Goal: Information Seeking & Learning: Learn about a topic

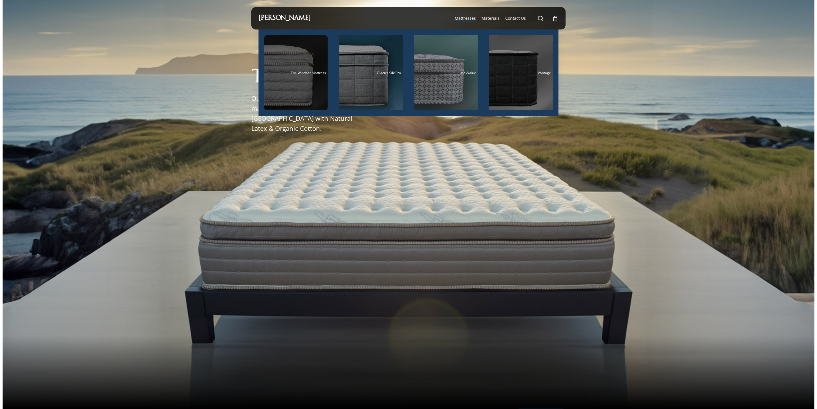
click at [296, 99] on div "Main Menu" at bounding box center [296, 72] width 64 height 75
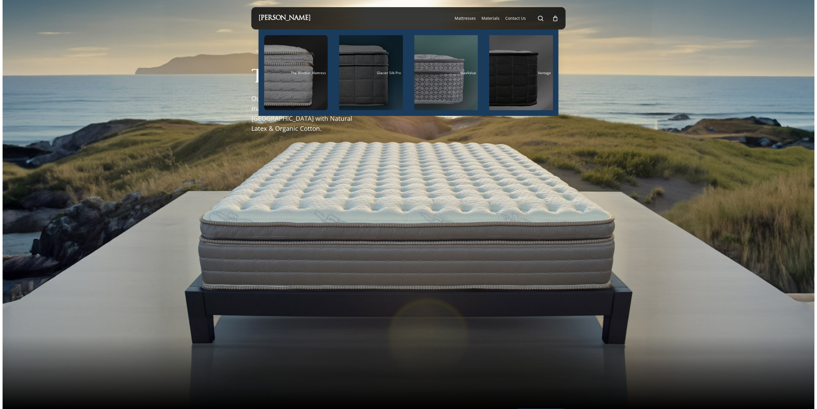
click at [362, 81] on div "Main Menu" at bounding box center [371, 72] width 64 height 75
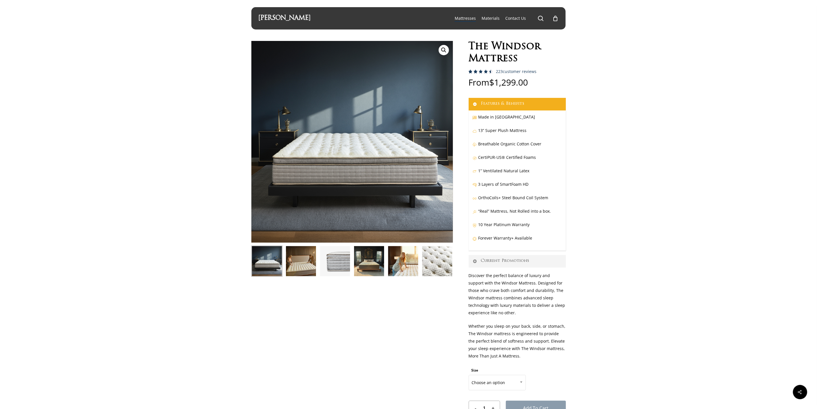
click at [303, 271] on img at bounding box center [300, 260] width 31 height 31
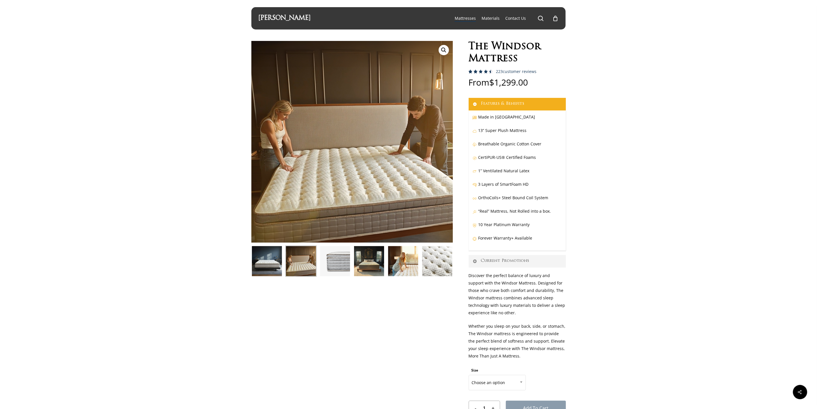
click at [264, 257] on img at bounding box center [266, 260] width 31 height 31
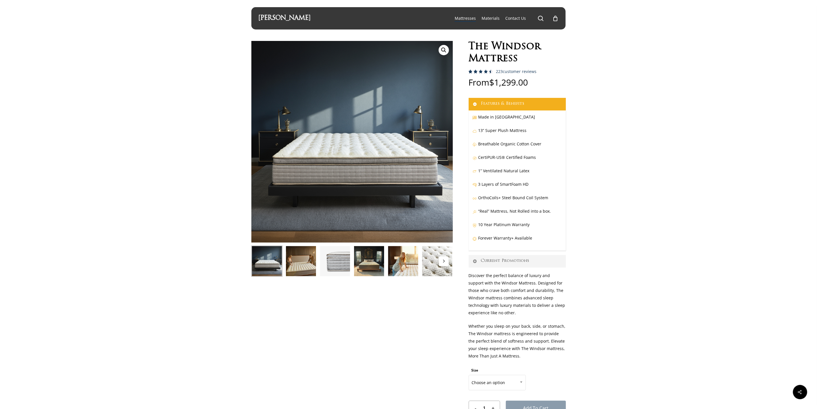
click at [299, 259] on img at bounding box center [300, 260] width 31 height 31
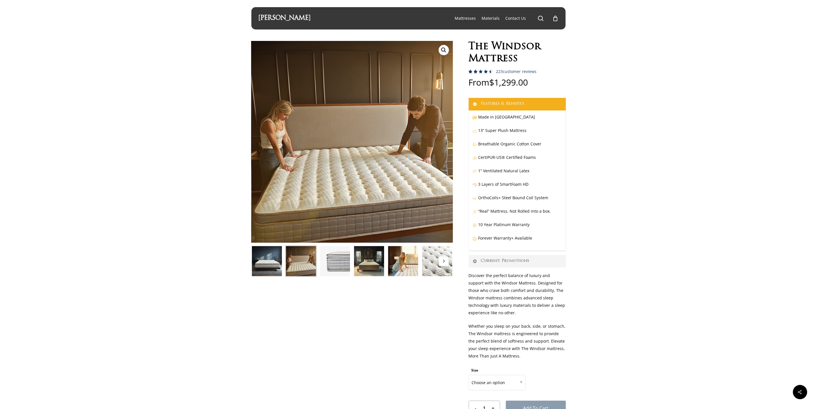
click at [332, 262] on img at bounding box center [335, 260] width 31 height 31
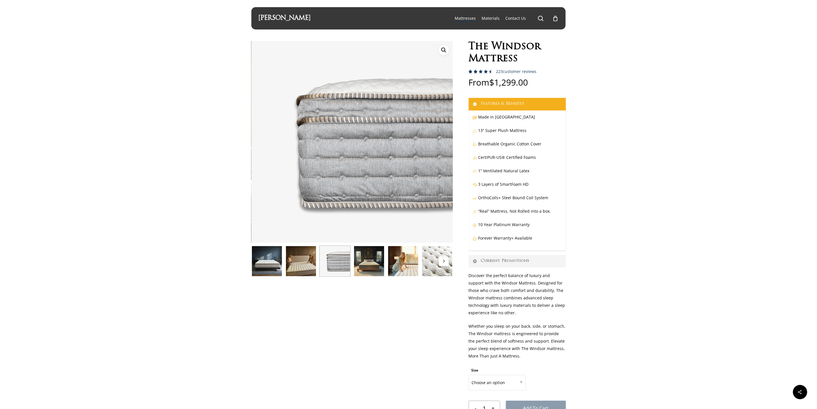
click at [358, 263] on img at bounding box center [369, 260] width 31 height 31
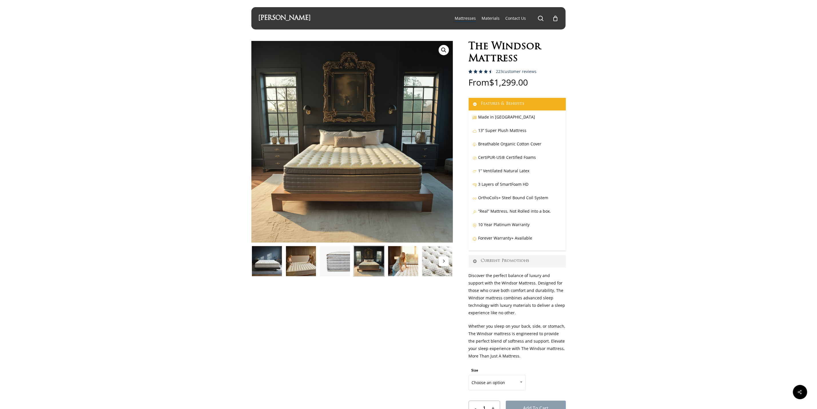
click at [391, 270] on img at bounding box center [403, 260] width 31 height 31
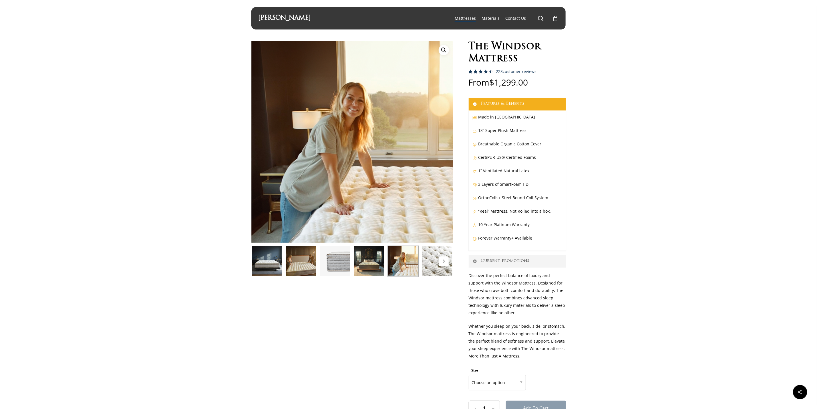
click at [432, 260] on img at bounding box center [437, 260] width 31 height 31
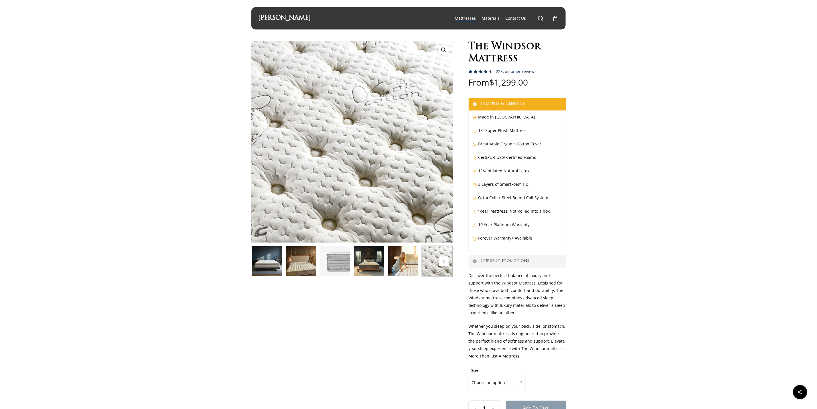
click at [444, 261] on icon "Next" at bounding box center [443, 260] width 3 height 3
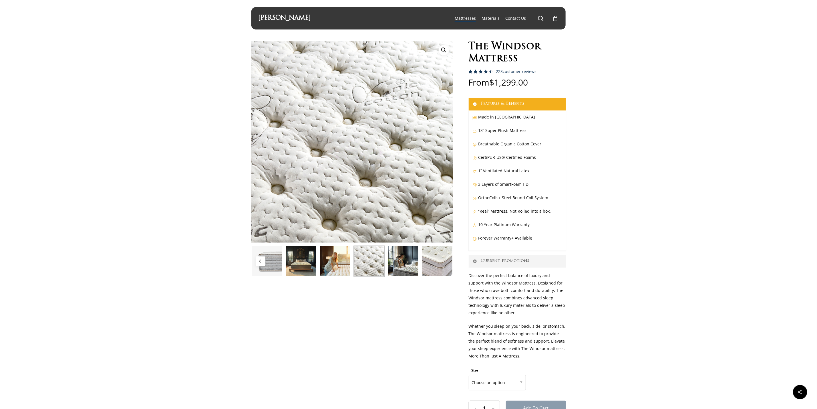
click at [444, 261] on img at bounding box center [437, 260] width 31 height 31
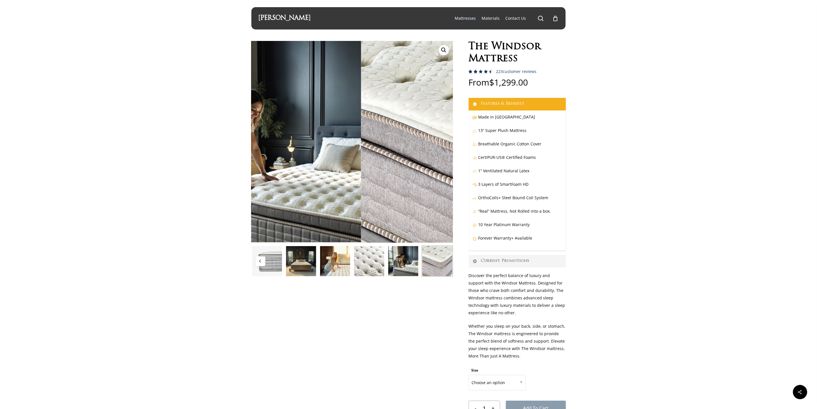
click at [444, 261] on img at bounding box center [437, 260] width 31 height 31
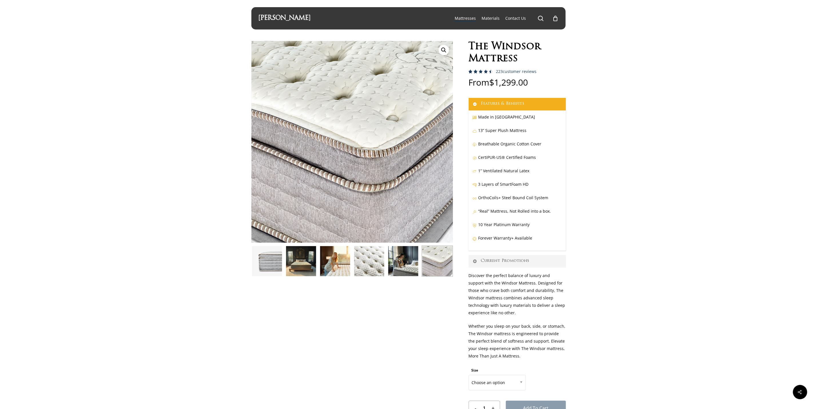
click at [368, 295] on div "🔍" at bounding box center [352, 245] width 202 height 408
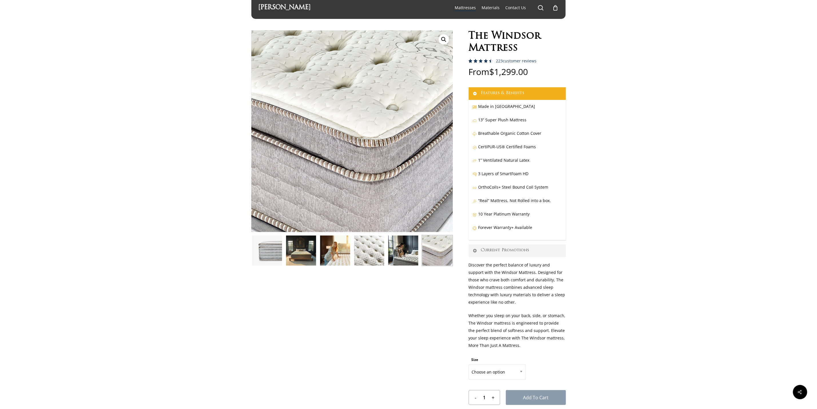
scroll to position [86, 0]
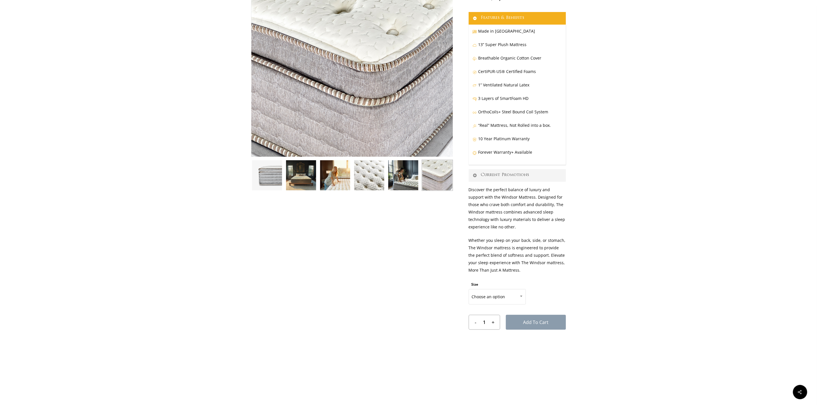
click at [370, 295] on div "🔍" at bounding box center [352, 159] width 202 height 408
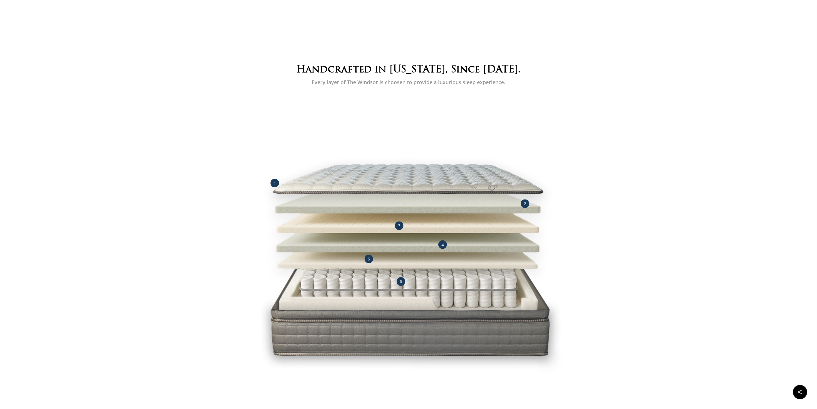
scroll to position [472, 0]
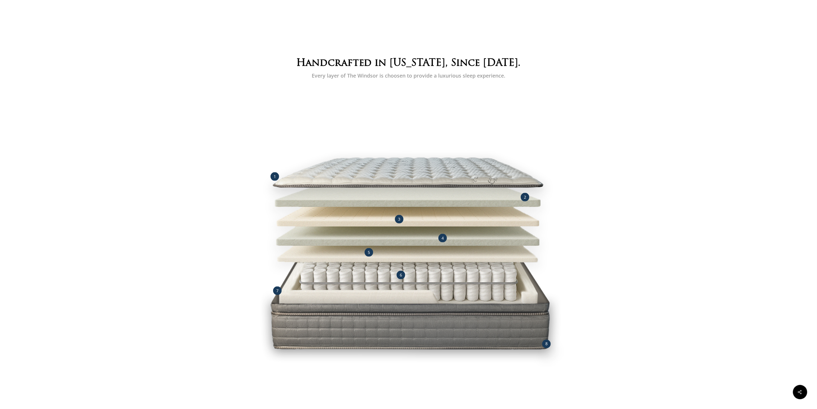
click at [695, 193] on div at bounding box center [409, 243] width 812 height 483
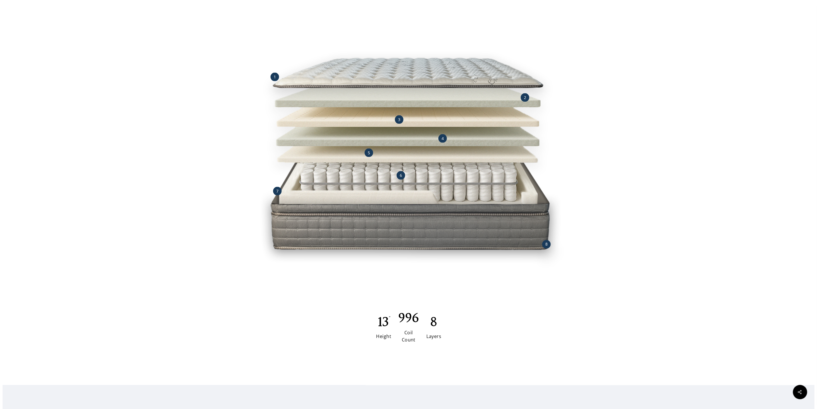
scroll to position [558, 0]
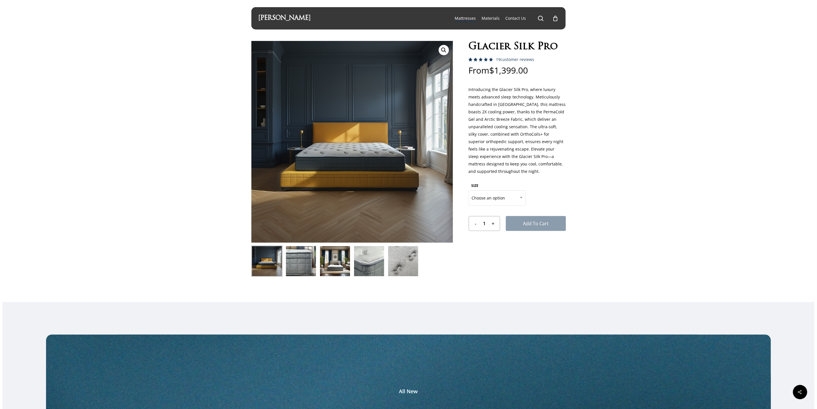
click at [380, 266] on img at bounding box center [369, 260] width 31 height 31
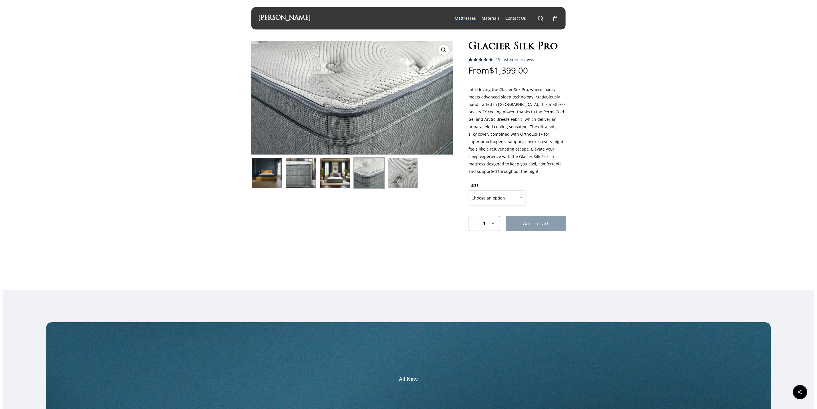
click at [348, 187] on img at bounding box center [335, 172] width 31 height 31
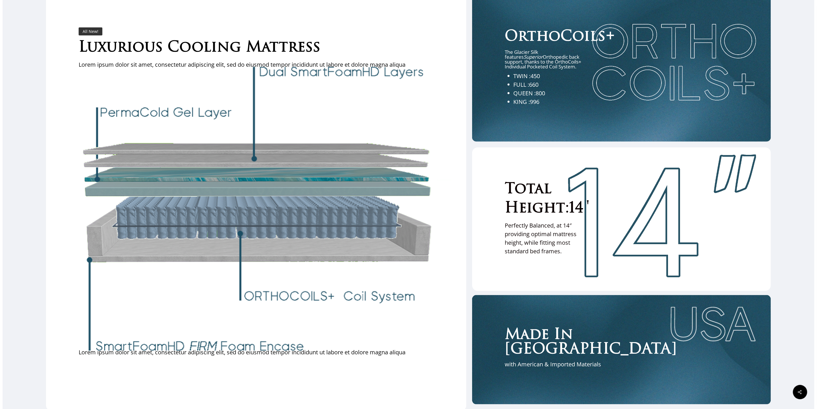
scroll to position [2017, 0]
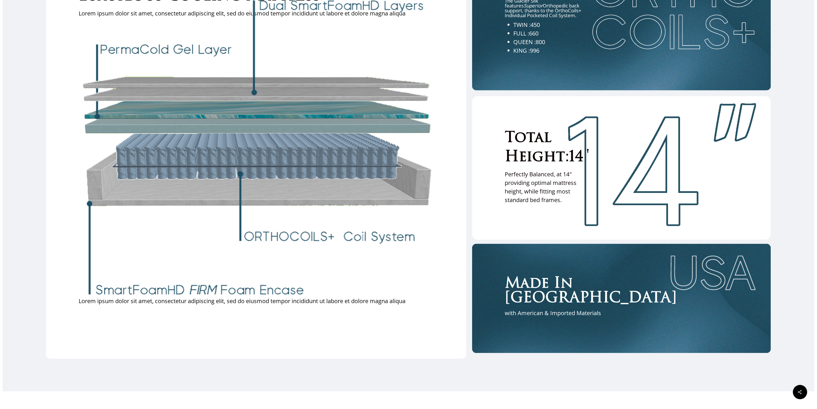
click at [463, 286] on div "All New! Luxurious Cooling Mattress Lorem ipsum dolor sit amet, consectetur adi…" at bounding box center [256, 150] width 420 height 415
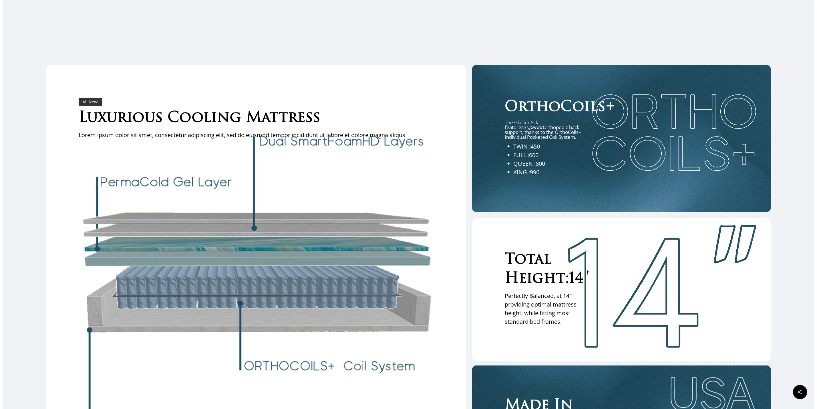
scroll to position [1888, 0]
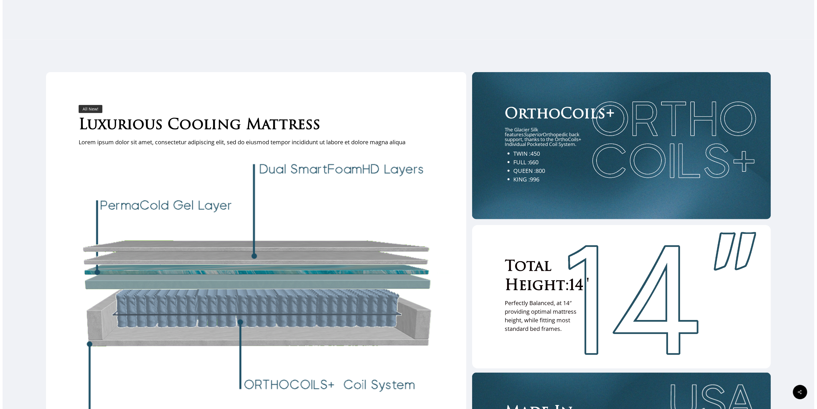
click at [454, 261] on div "All New! Luxurious Cooling Mattress Lorem ipsum dolor sit amet, consectetur adi…" at bounding box center [256, 279] width 420 height 415
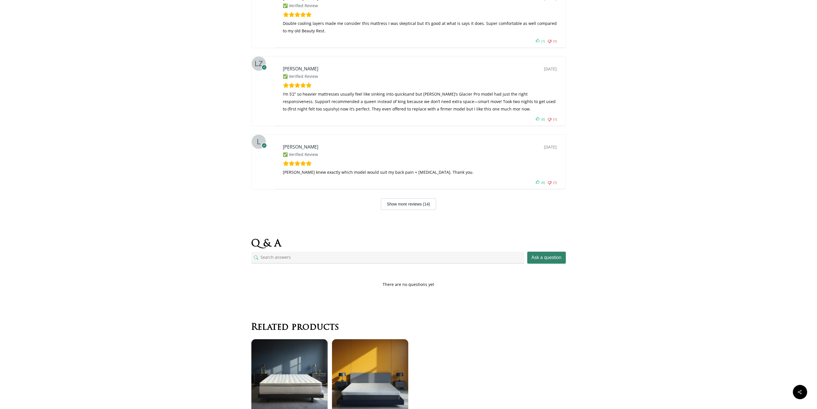
scroll to position [2844, 0]
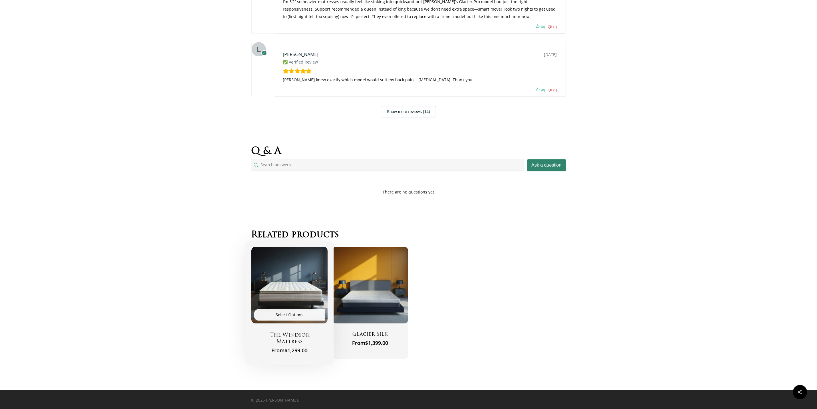
click at [269, 294] on img "The Windsor Mattress" at bounding box center [289, 285] width 77 height 77
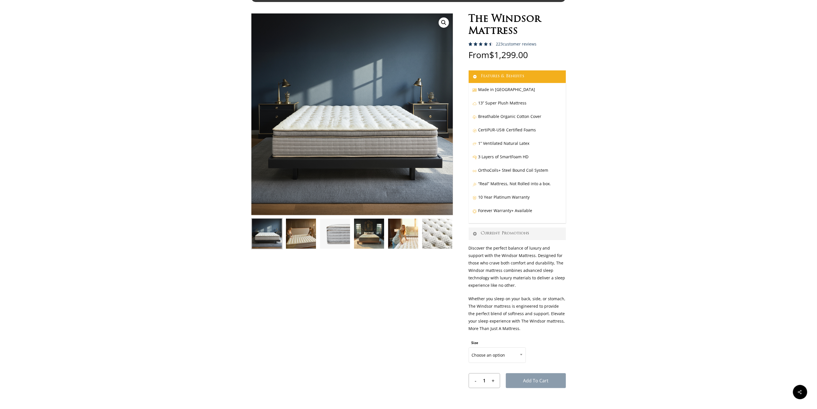
scroll to position [43, 0]
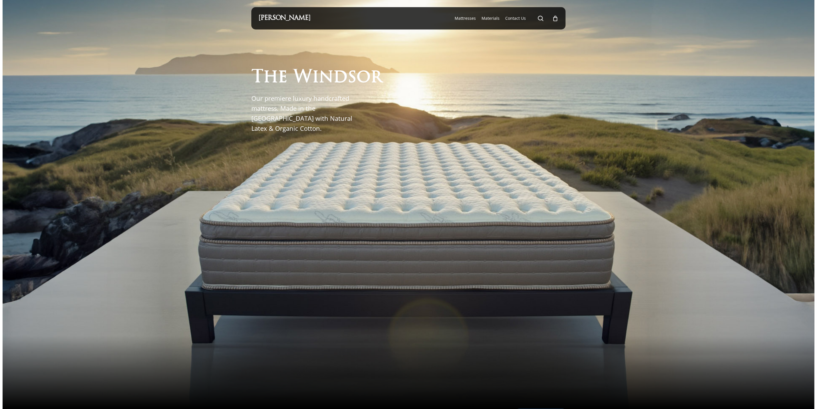
click at [553, 283] on div at bounding box center [408, 200] width 315 height 340
click at [411, 245] on div at bounding box center [408, 200] width 315 height 340
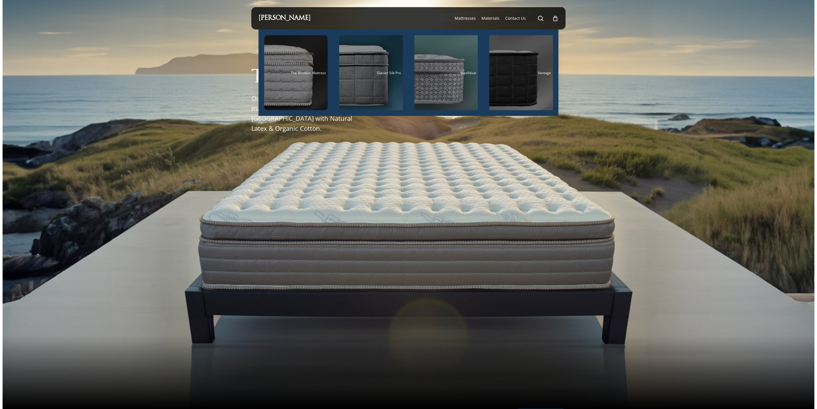
click at [496, 278] on div at bounding box center [408, 200] width 315 height 340
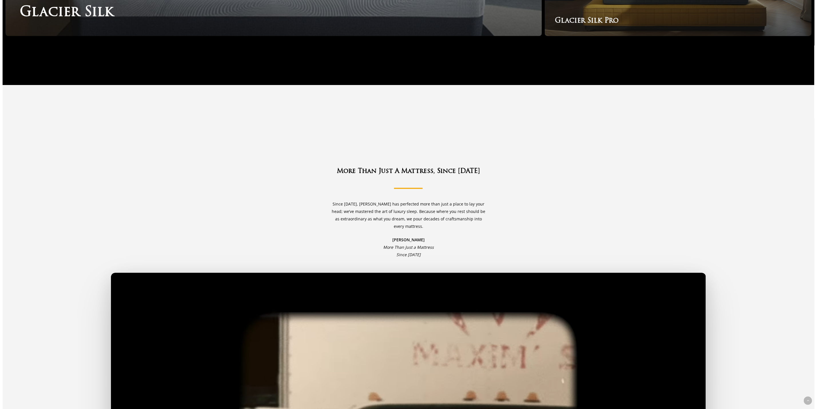
scroll to position [1416, 0]
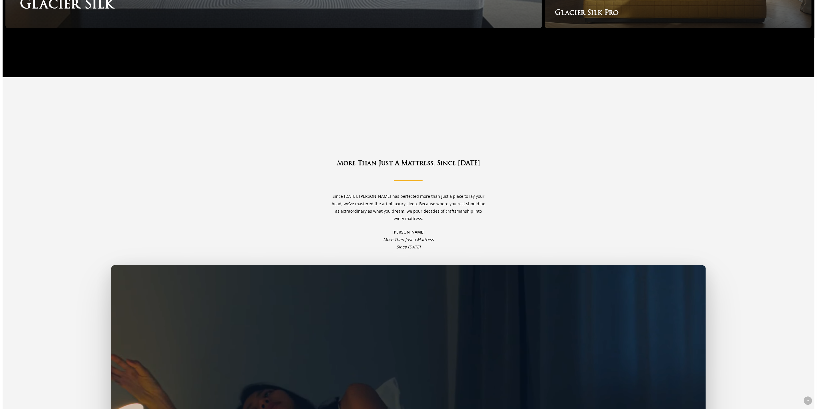
click at [652, 209] on div "More Than Just A Mattress, Since 1979 Since 1979, Maxim Mattress has perfected …" at bounding box center [408, 379] width 595 height 441
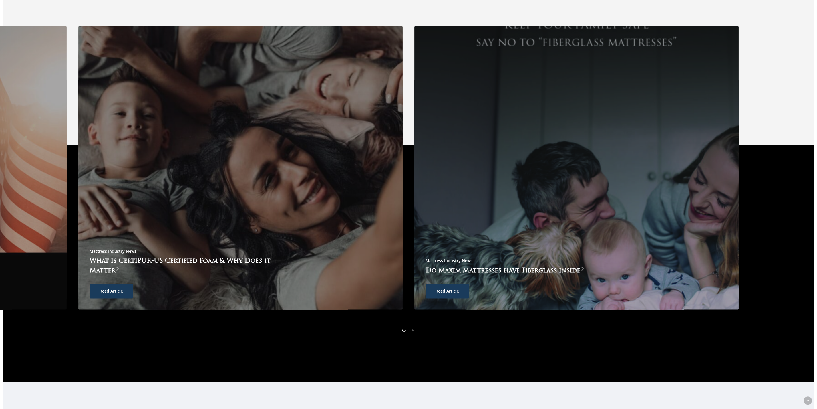
scroll to position [2274, 0]
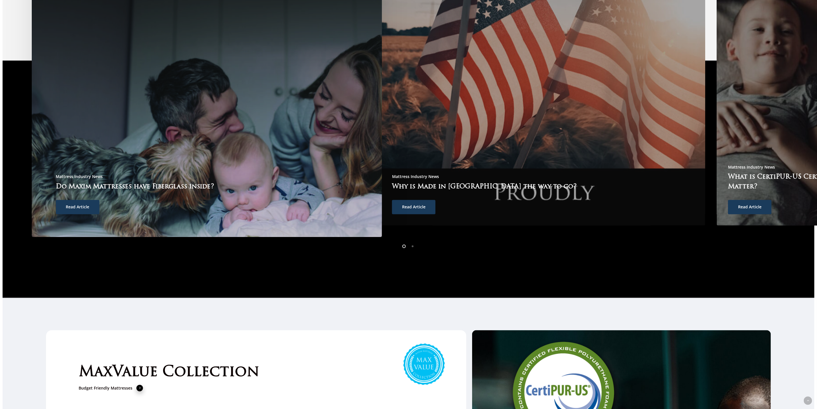
click at [161, 173] on div "Mattress Industry News Do Maxim Mattresses have Fiberglass inside? Read Article" at bounding box center [135, 193] width 158 height 41
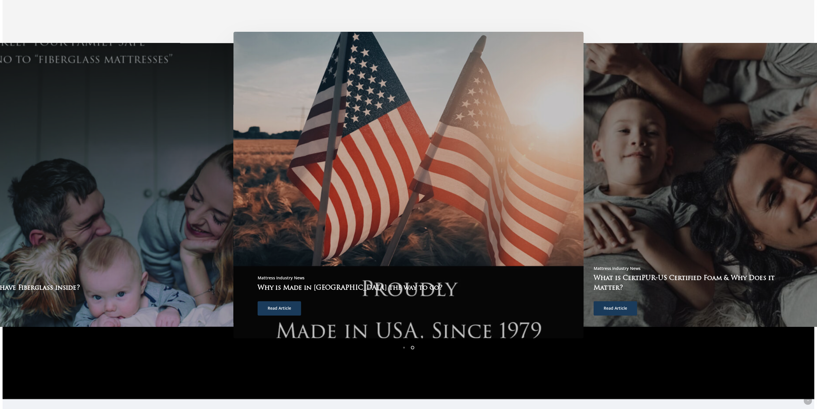
scroll to position [2188, 0]
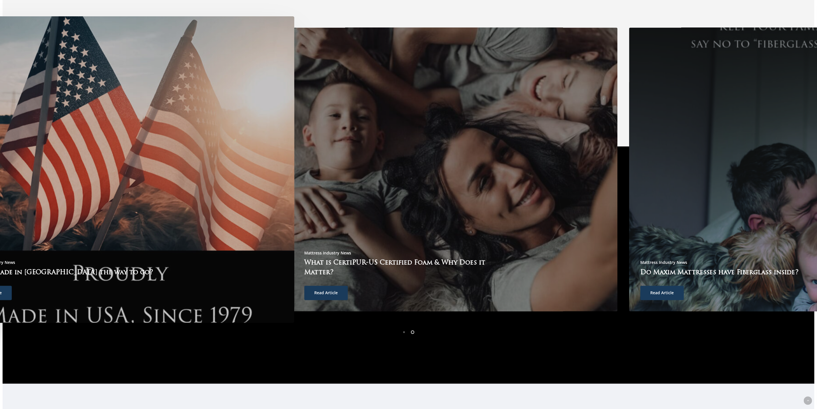
click at [187, 215] on div at bounding box center [119, 169] width 350 height 306
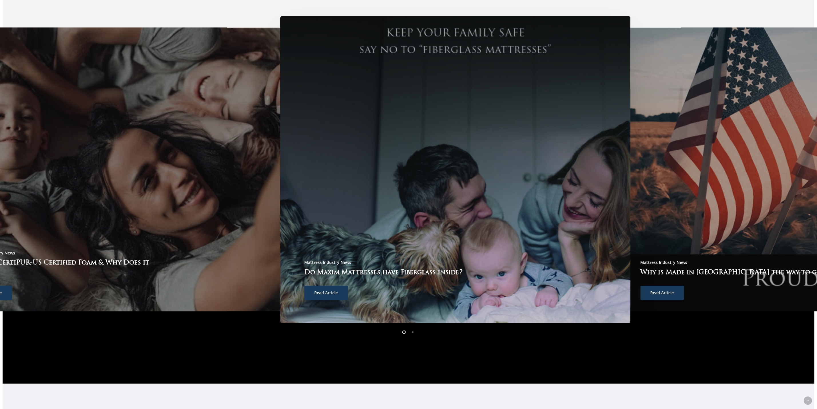
click at [315, 196] on div at bounding box center [455, 169] width 350 height 306
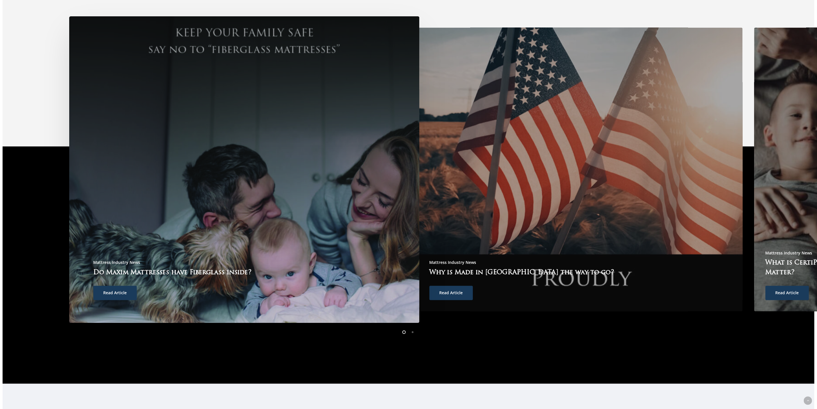
click at [377, 204] on div at bounding box center [244, 169] width 350 height 306
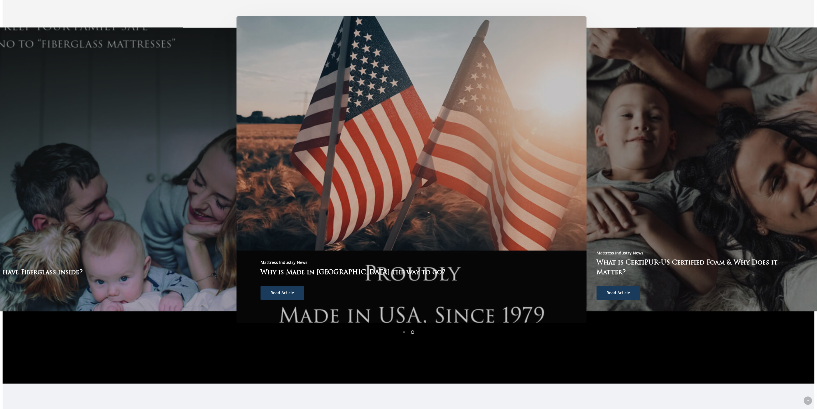
click at [378, 88] on div at bounding box center [412, 169] width 350 height 306
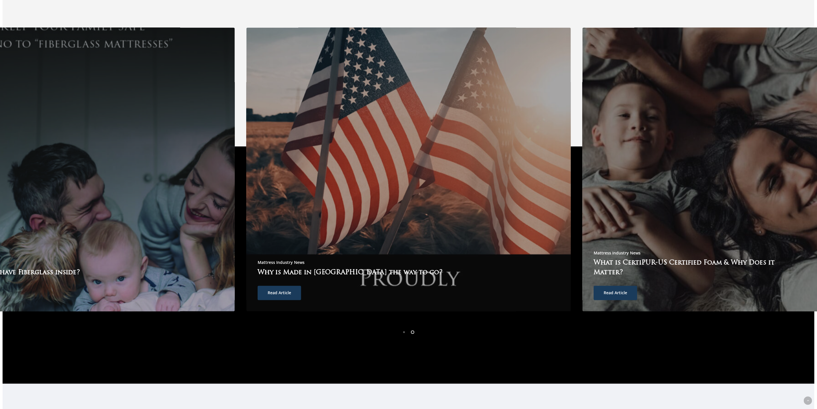
drag, startPoint x: 578, startPoint y: 354, endPoint x: 583, endPoint y: 238, distance: 115.7
click at [583, 238] on div "Don't Sleep on Our Blog. Mattress Advice from the Pros. Mattress Industry News …" at bounding box center [409, 146] width 812 height 474
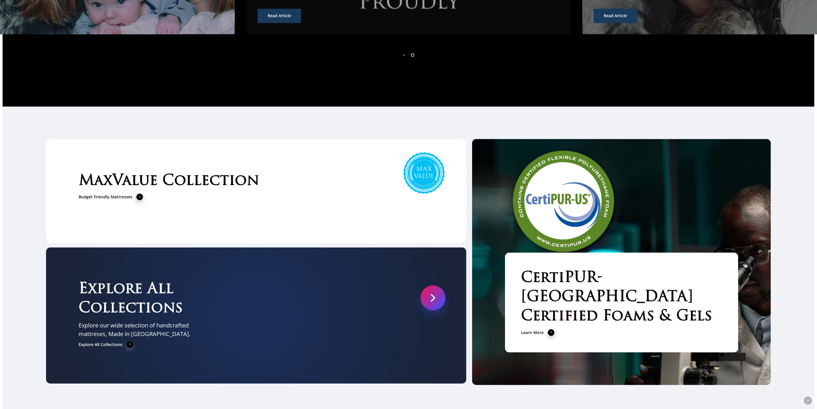
scroll to position [2485, 0]
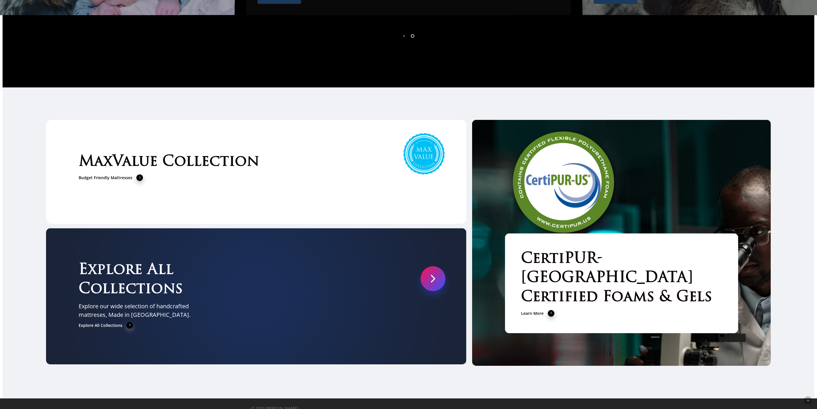
click at [433, 267] on link at bounding box center [433, 278] width 25 height 25
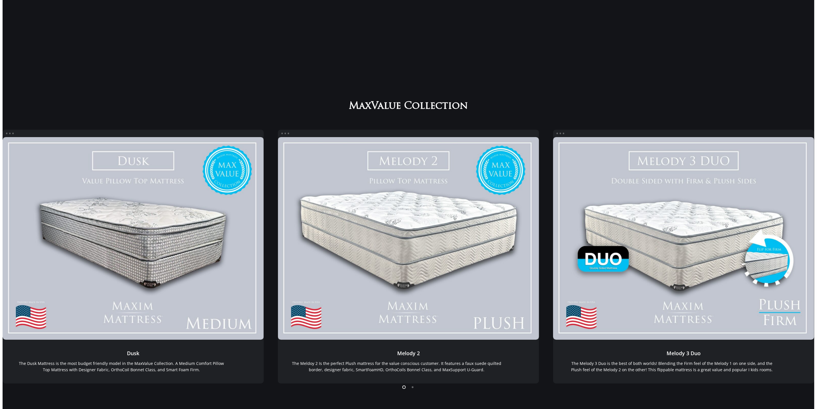
scroll to position [86, 0]
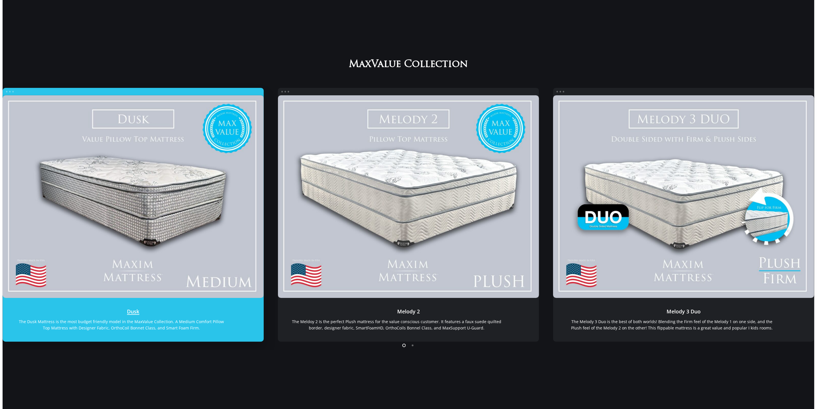
click at [147, 188] on link "Dusk" at bounding box center [133, 196] width 261 height 203
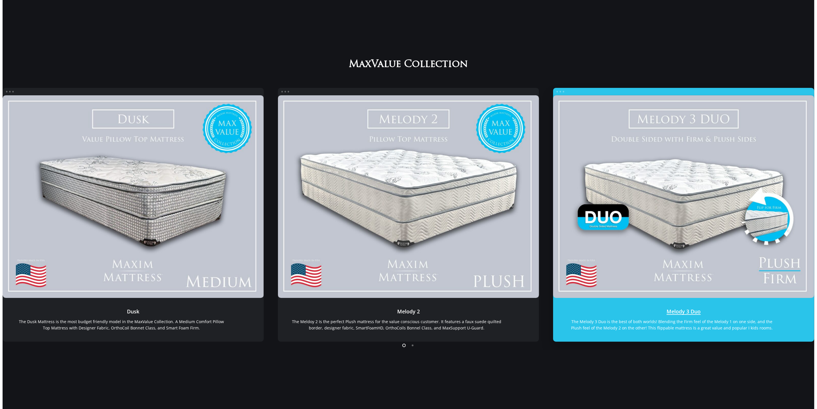
click at [678, 209] on link "Melody 3 Duo" at bounding box center [683, 196] width 261 height 203
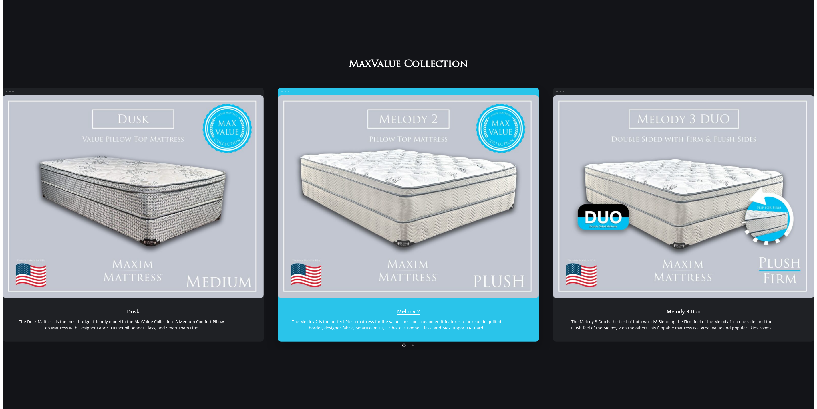
click at [383, 198] on link "Melody 2" at bounding box center [408, 196] width 261 height 203
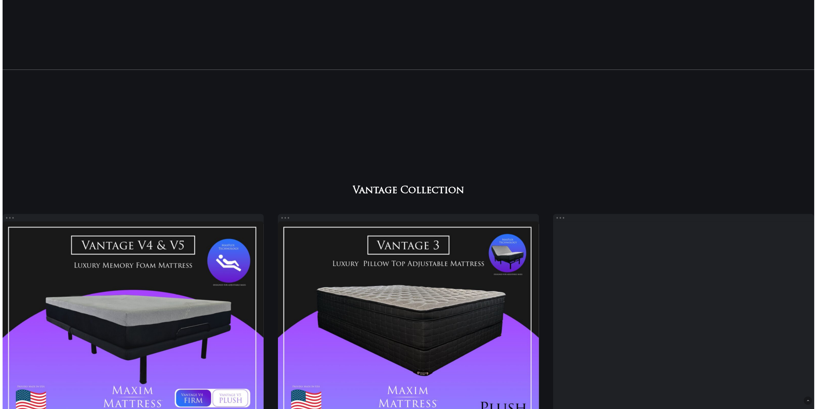
scroll to position [558, 0]
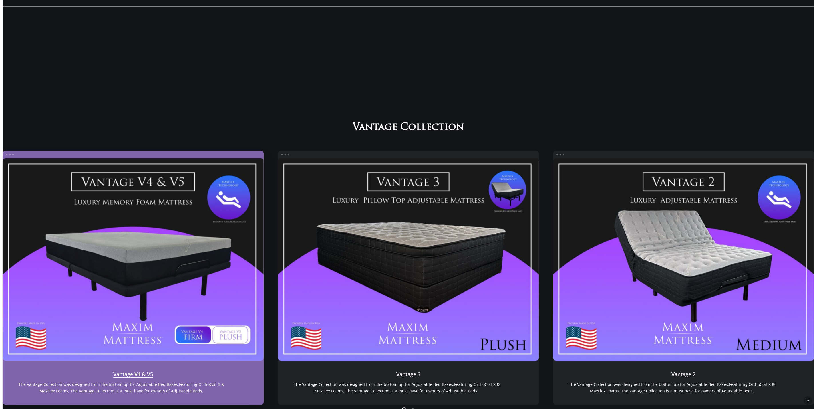
click at [141, 282] on link "Vantage V4 & V5" at bounding box center [133, 259] width 261 height 203
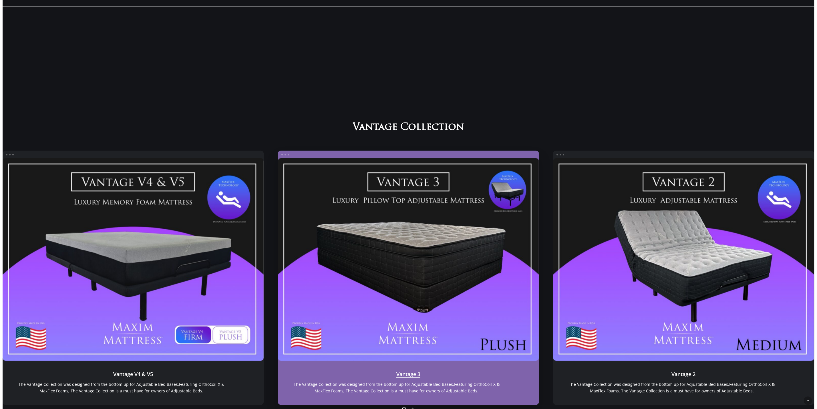
click at [414, 265] on link "Vantage 3" at bounding box center [408, 259] width 261 height 203
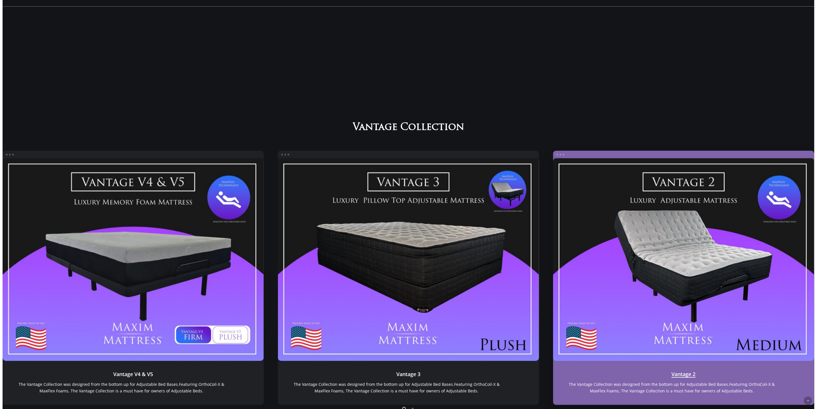
click at [680, 274] on link "Vantage 2" at bounding box center [683, 259] width 261 height 203
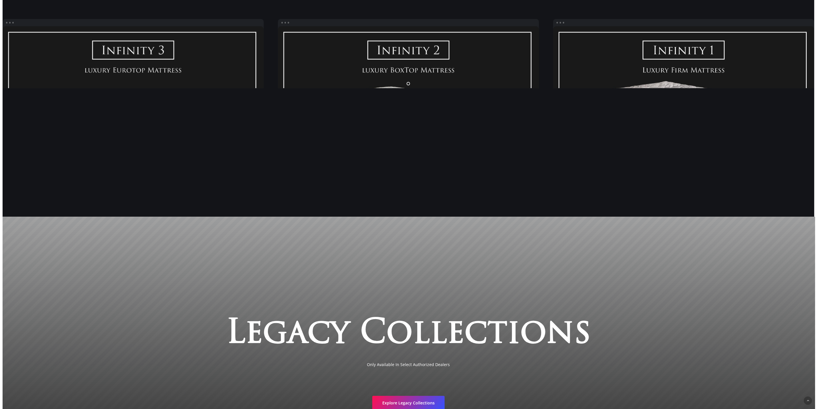
scroll to position [1167, 0]
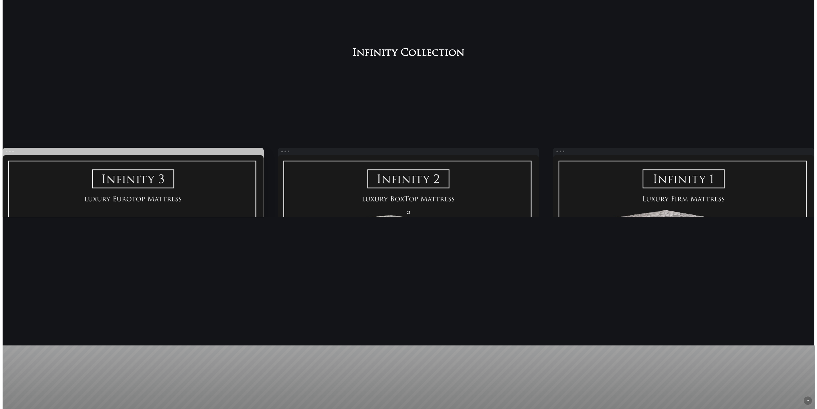
click at [135, 189] on link "Infinity PLUSH" at bounding box center [133, 256] width 261 height 203
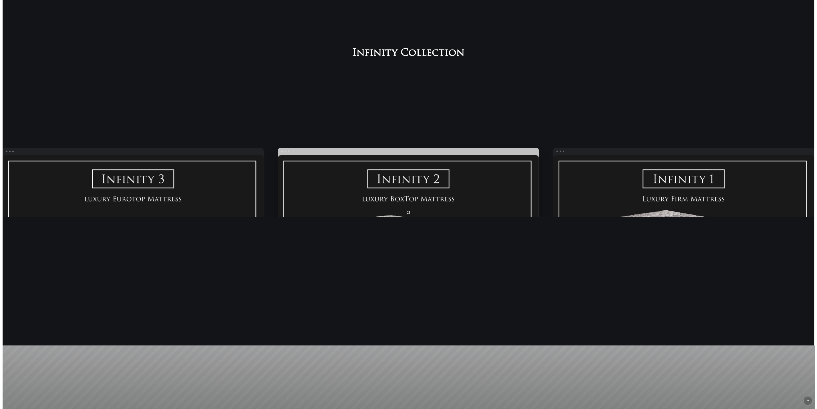
click at [381, 196] on link "Infinity Medium" at bounding box center [408, 256] width 261 height 203
click at [675, 216] on ol at bounding box center [409, 212] width 812 height 9
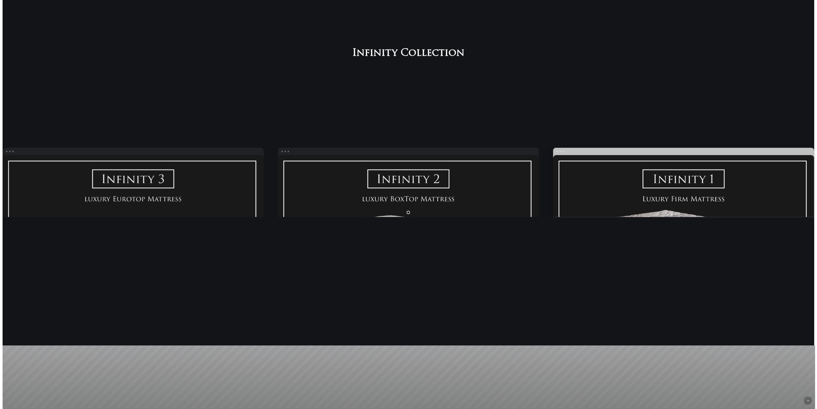
click at [679, 196] on link "Infinity FIRM" at bounding box center [683, 256] width 261 height 203
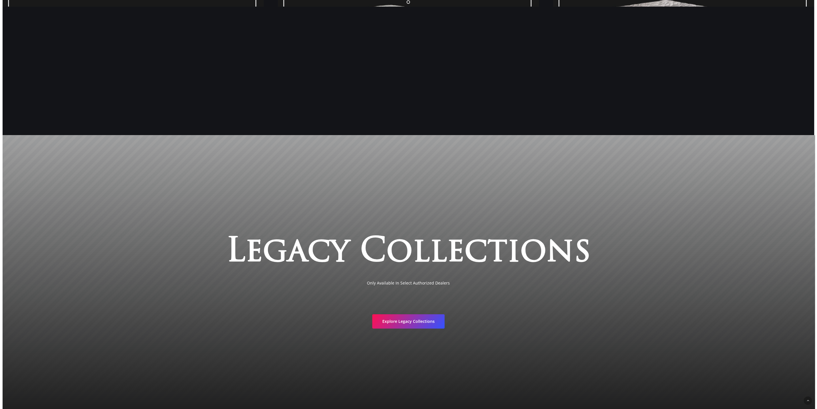
scroll to position [1425, 0]
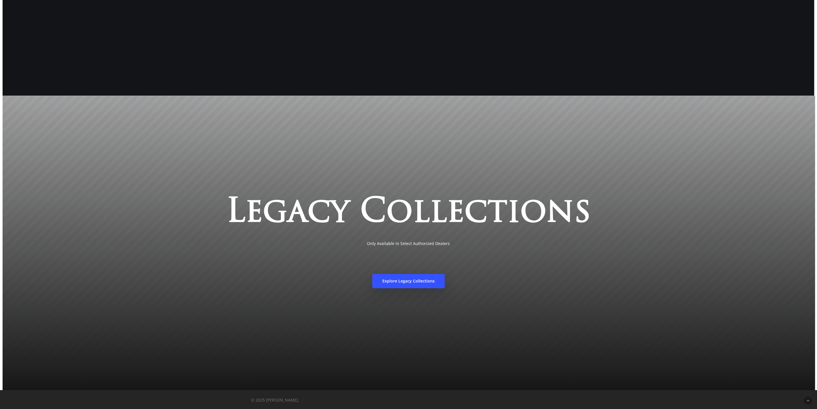
click at [410, 280] on span "Explore Legacy Collections" at bounding box center [408, 281] width 52 height 6
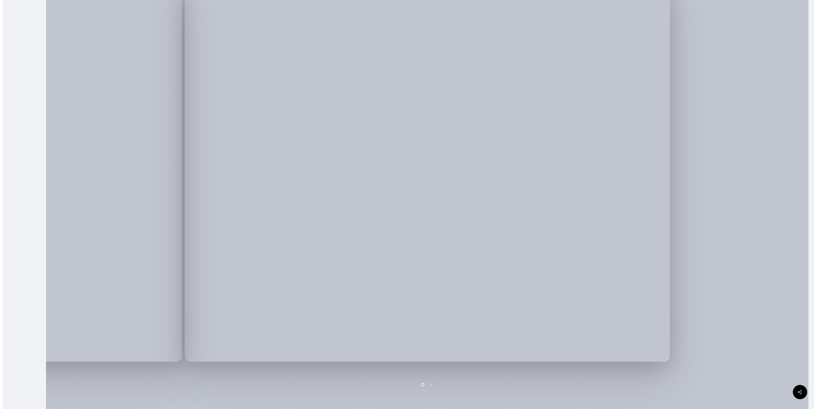
scroll to position [172, 0]
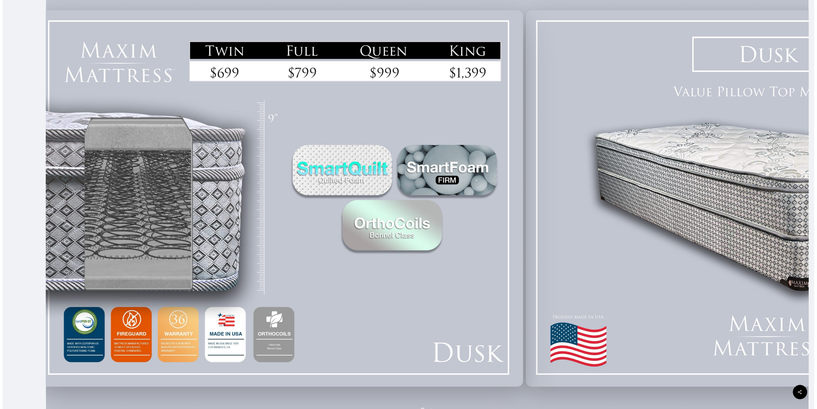
click at [767, 239] on div at bounding box center [769, 198] width 488 height 382
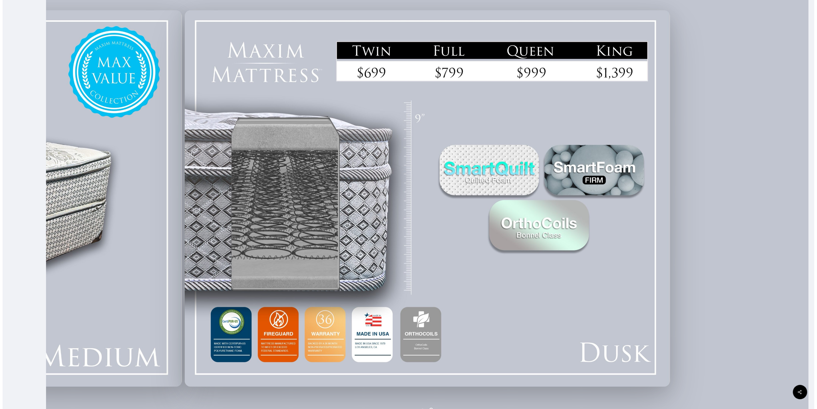
scroll to position [215, 0]
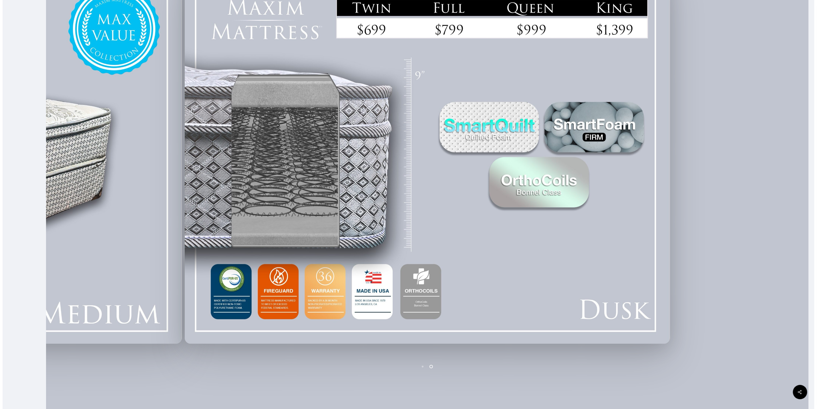
click at [493, 269] on img at bounding box center [427, 155] width 485 height 376
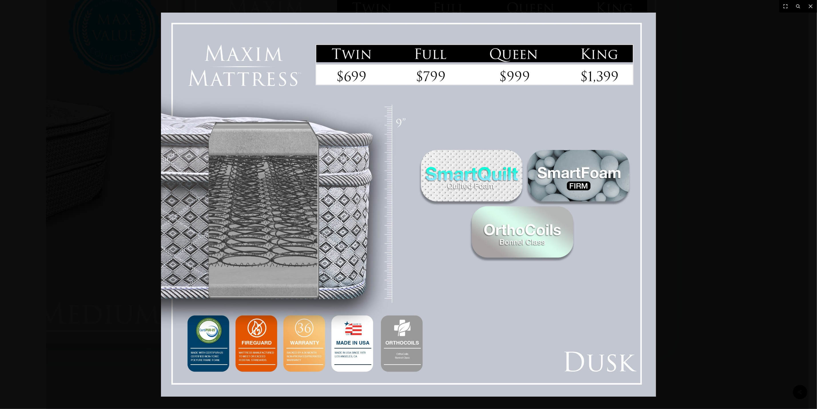
click at [596, 178] on img at bounding box center [408, 205] width 495 height 384
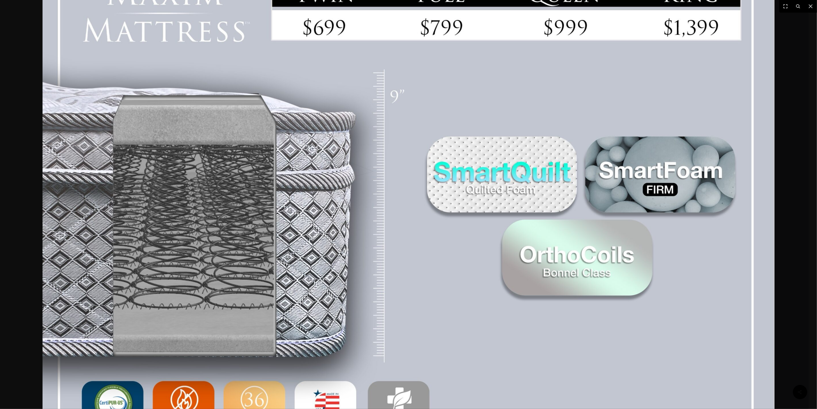
click at [471, 189] on img at bounding box center [409, 217] width 732 height 568
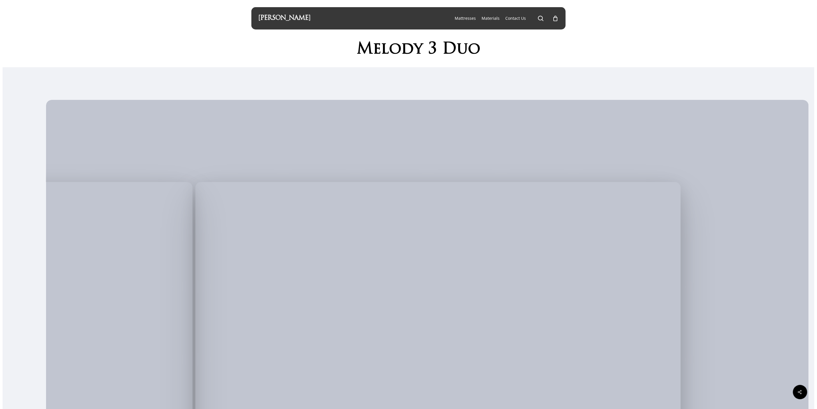
click at [649, 175] on div at bounding box center [427, 370] width 488 height 434
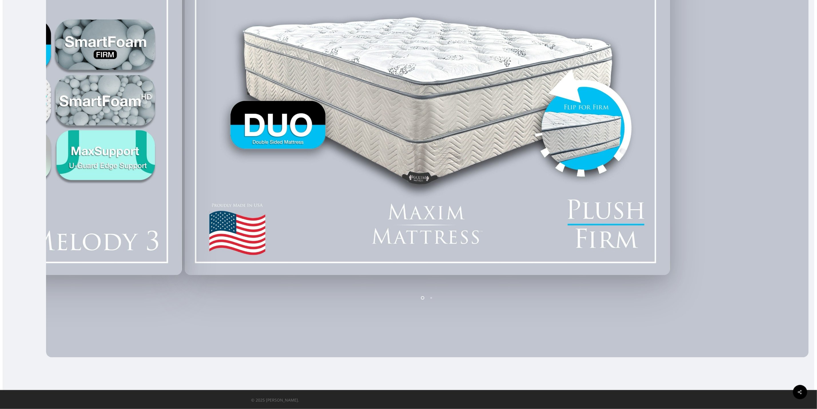
scroll to position [241, 0]
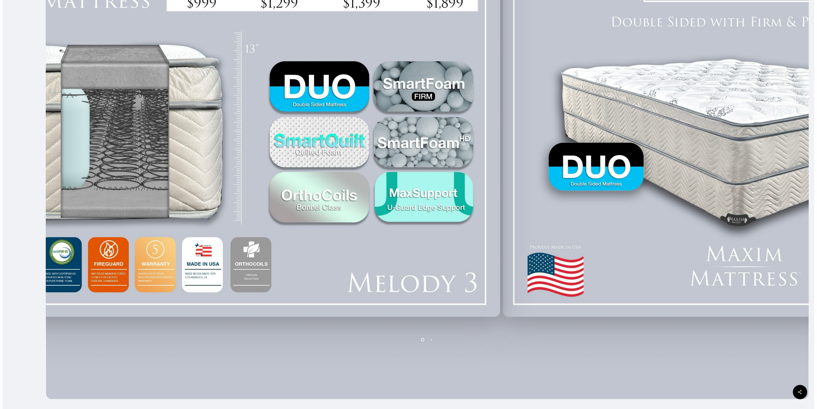
click at [743, 222] on div at bounding box center [746, 129] width 488 height 382
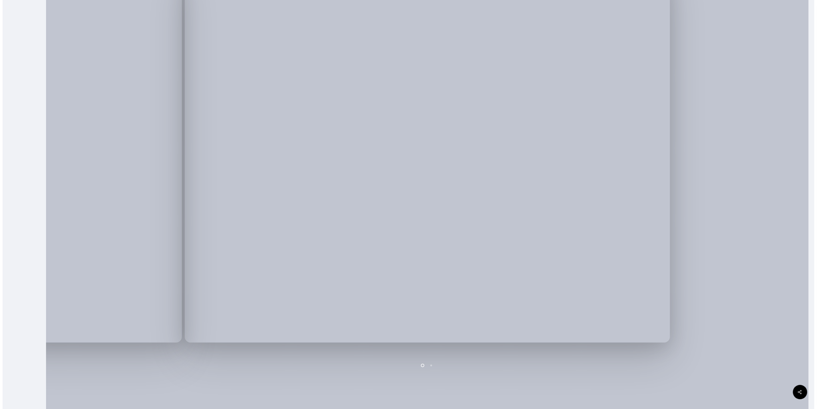
scroll to position [257, 0]
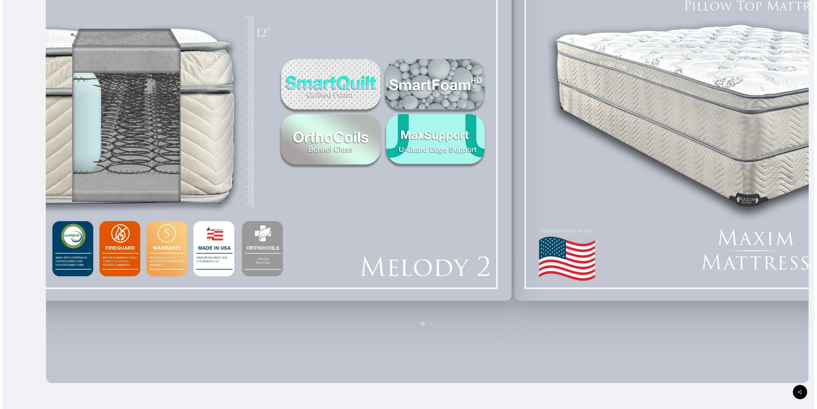
click at [734, 170] on div at bounding box center [757, 113] width 488 height 382
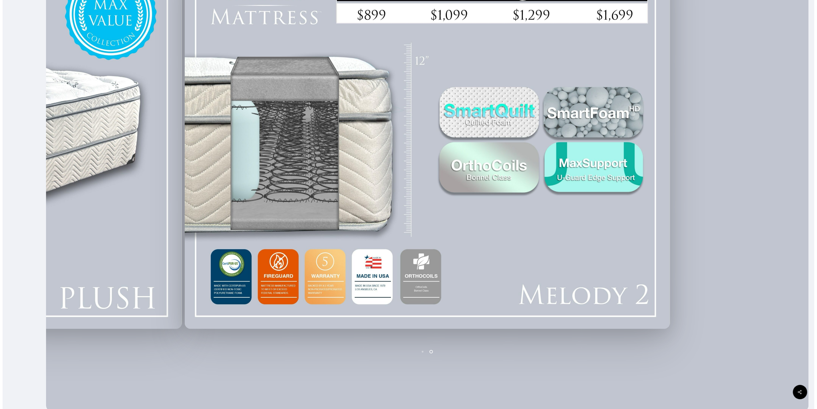
scroll to position [215, 0]
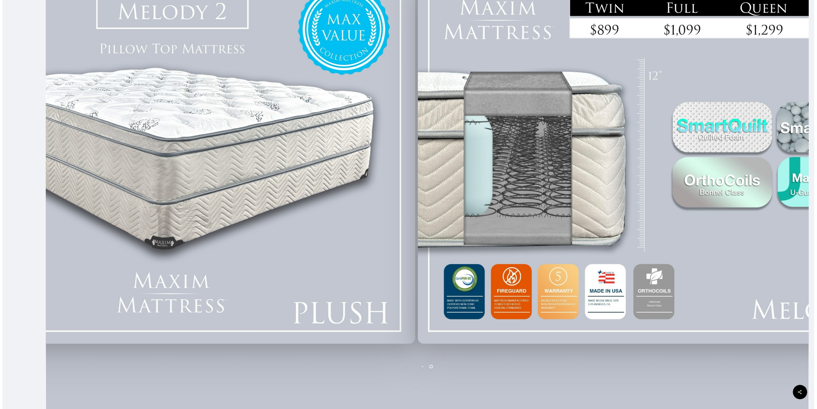
click at [650, 197] on div at bounding box center [660, 156] width 488 height 382
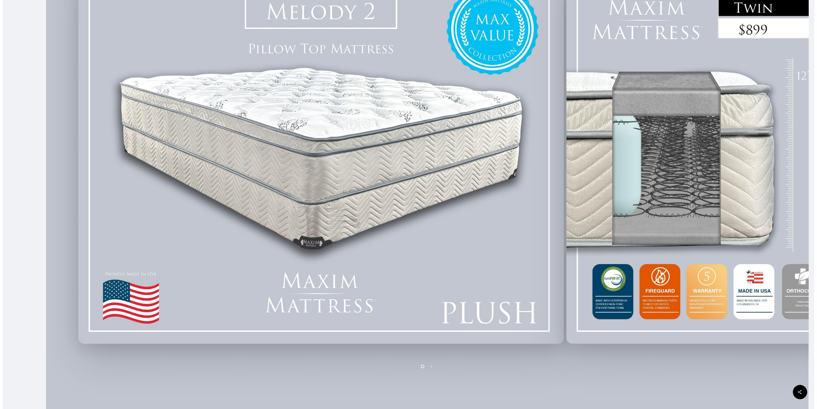
click at [342, 200] on div at bounding box center [321, 156] width 488 height 382
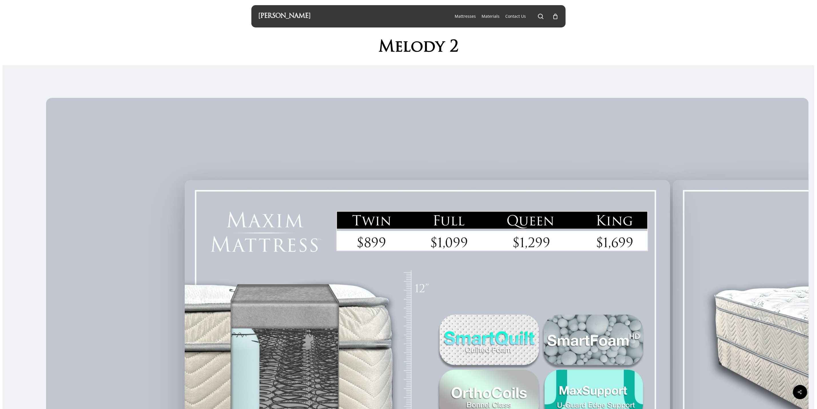
scroll to position [0, 0]
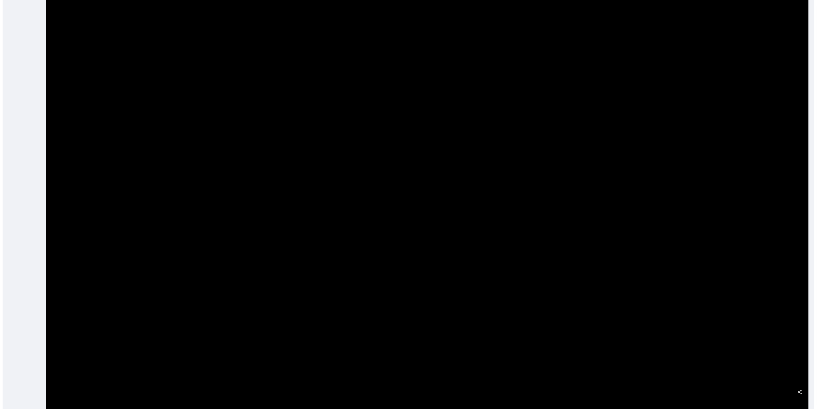
scroll to position [215, 0]
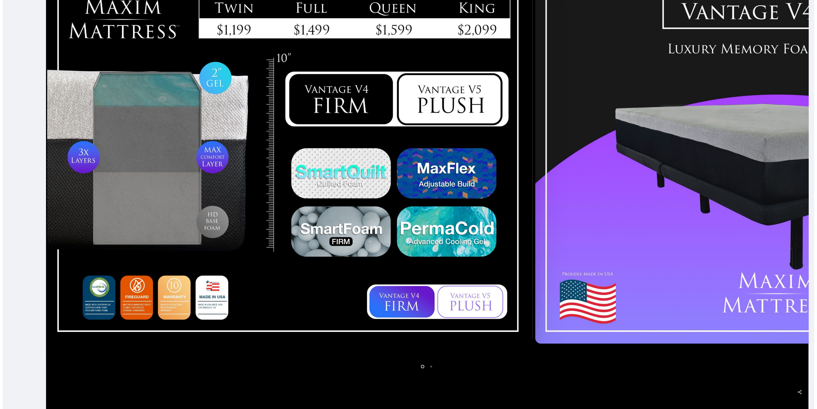
click at [694, 222] on div at bounding box center [778, 156] width 488 height 382
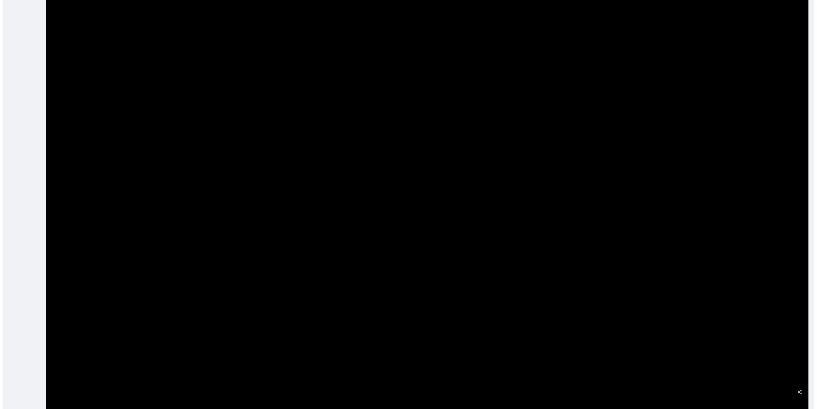
scroll to position [215, 0]
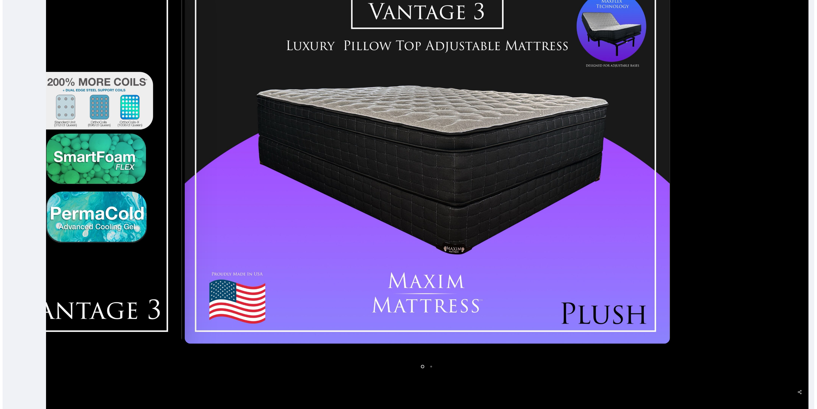
click at [672, 261] on div at bounding box center [427, 156] width 488 height 382
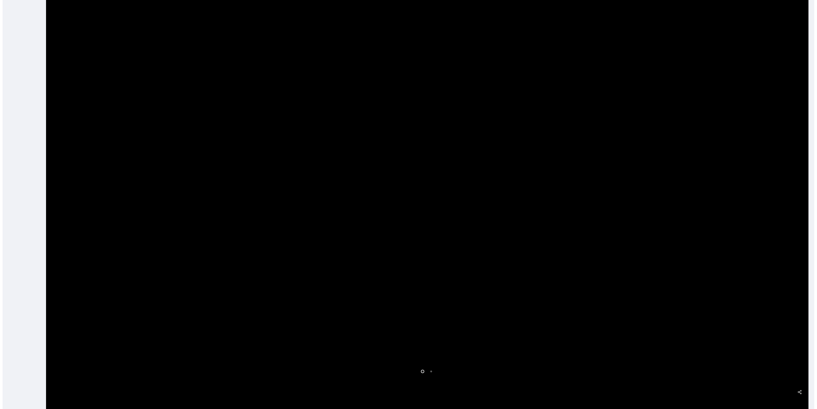
scroll to position [215, 0]
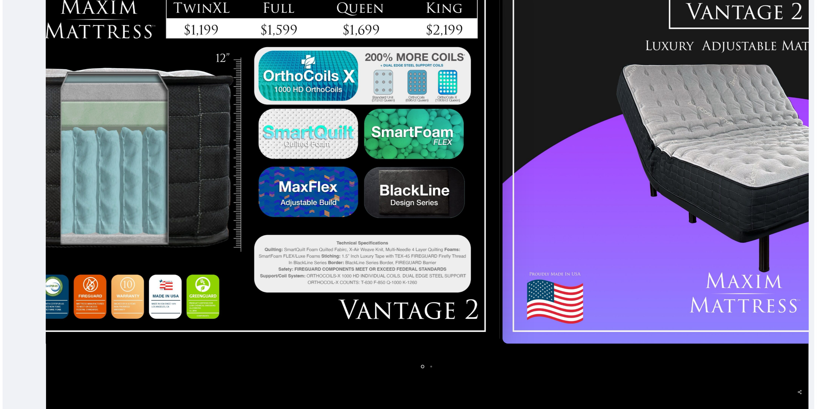
click at [739, 269] on div at bounding box center [745, 156] width 488 height 382
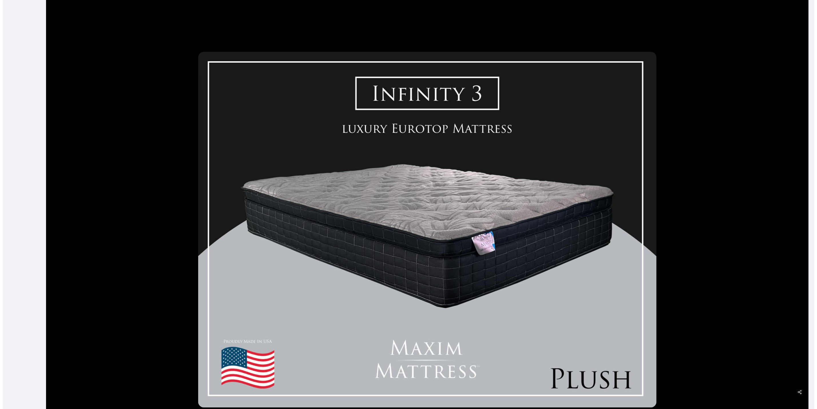
scroll to position [215, 0]
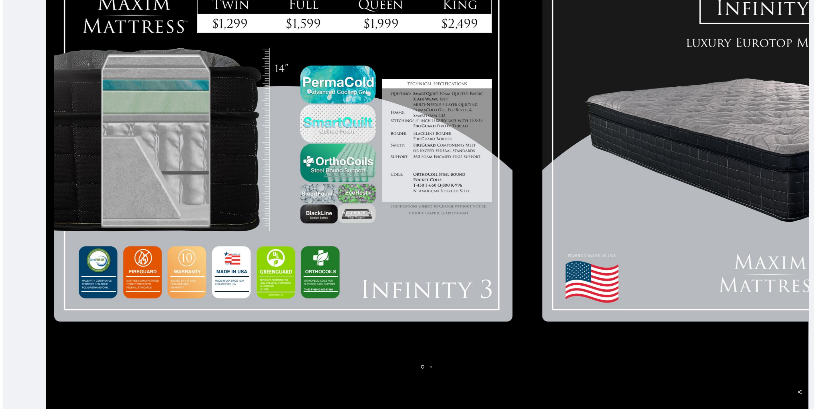
click at [686, 241] on div at bounding box center [772, 144] width 488 height 358
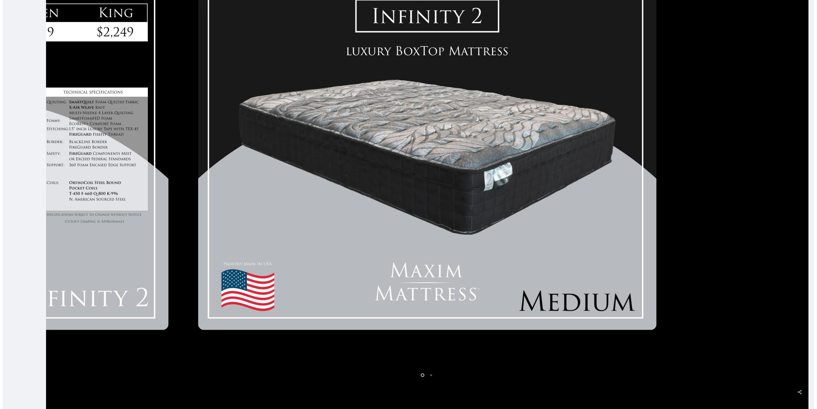
scroll to position [215, 0]
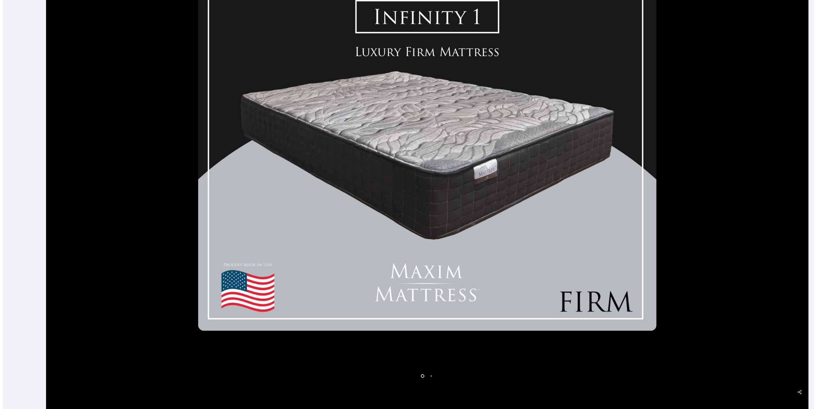
scroll to position [215, 0]
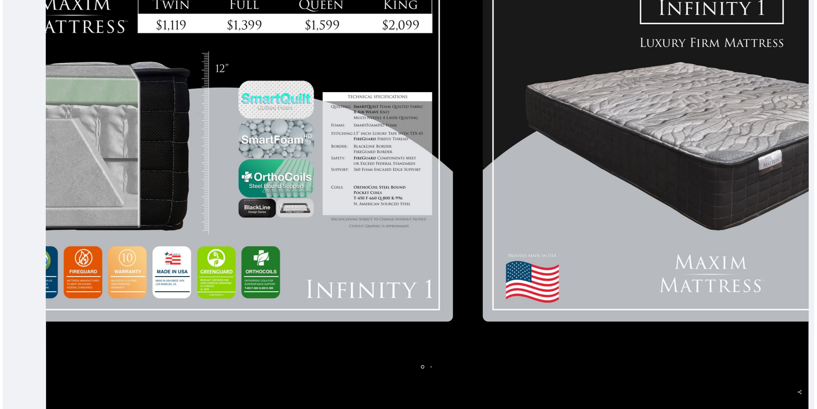
click at [683, 233] on div at bounding box center [712, 144] width 488 height 358
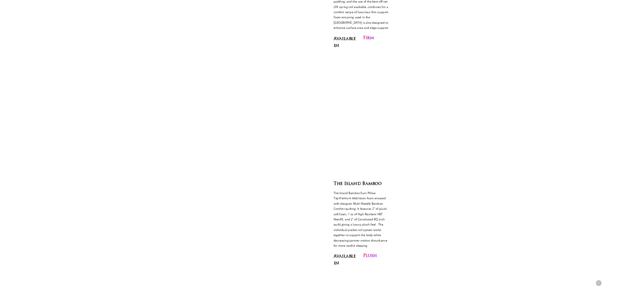
scroll to position [386, 0]
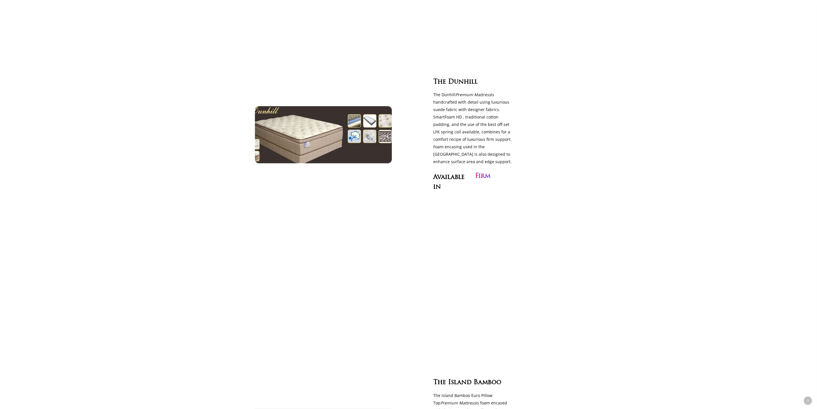
click at [348, 146] on img at bounding box center [324, 135] width 158 height 66
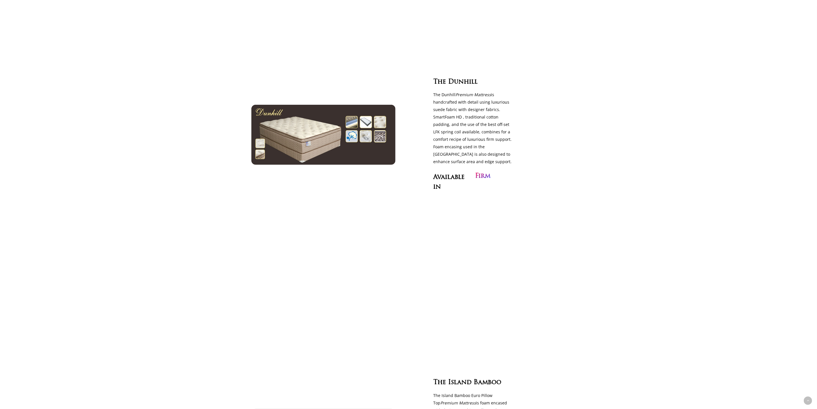
click at [479, 82] on h3 "The Dunhill" at bounding box center [478, 81] width 90 height 10
click at [452, 181] on span "Available" at bounding box center [448, 177] width 31 height 7
click at [481, 178] on h3 "Firm" at bounding box center [482, 176] width 15 height 10
click at [446, 186] on h3 "Available in" at bounding box center [453, 180] width 40 height 19
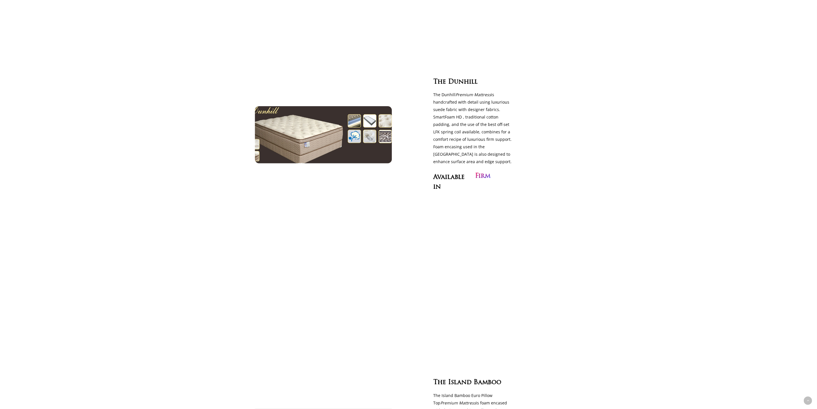
click at [330, 141] on img at bounding box center [324, 135] width 158 height 66
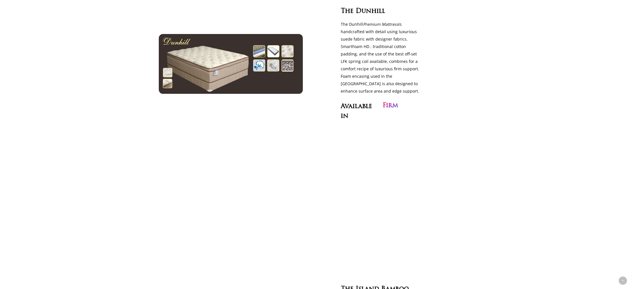
click at [416, 147] on div "The Dunhill The Dunhill Premium Mattress is handcrafted with detail using luxur…" at bounding box center [382, 64] width 184 height 203
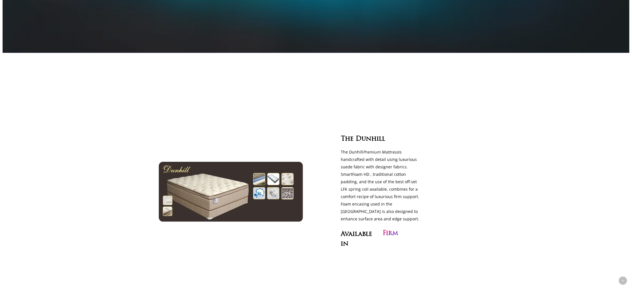
scroll to position [257, 0]
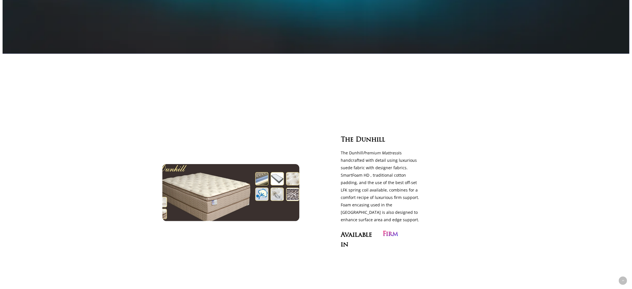
click at [273, 196] on img at bounding box center [231, 193] width 158 height 66
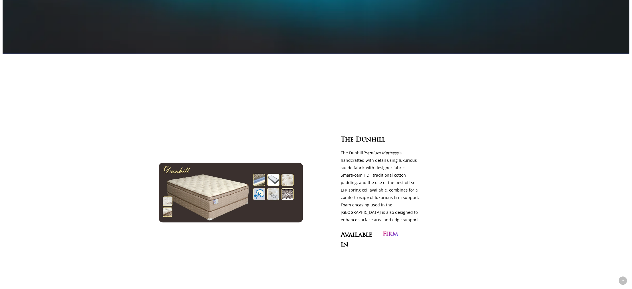
click at [475, 214] on div at bounding box center [316, 193] width 627 height 278
click at [388, 212] on p "The Dunhill Premium Mattress is handcrafted with detail using luxurious suede f…" at bounding box center [381, 186] width 81 height 74
drag, startPoint x: 364, startPoint y: 165, endPoint x: 411, endPoint y: 180, distance: 49.7
click at [411, 180] on p "The Dunhill Premium Mattress is handcrafted with detail using luxurious suede f…" at bounding box center [381, 186] width 81 height 74
click at [409, 203] on p "The Dunhill Premium Mattress is handcrafted with detail using luxurious suede f…" at bounding box center [381, 186] width 81 height 74
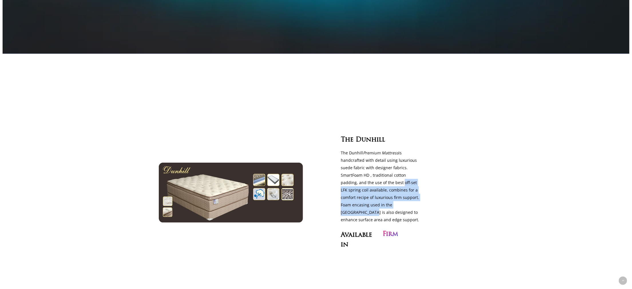
drag, startPoint x: 401, startPoint y: 184, endPoint x: 419, endPoint y: 209, distance: 30.9
click at [419, 209] on p "The Dunhill Premium Mattress is handcrafted with detail using luxurious suede f…" at bounding box center [381, 186] width 81 height 74
click at [420, 233] on div "Firm" at bounding box center [402, 236] width 40 height 12
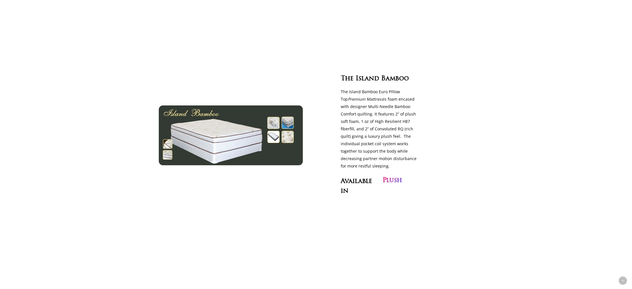
scroll to position [601, 0]
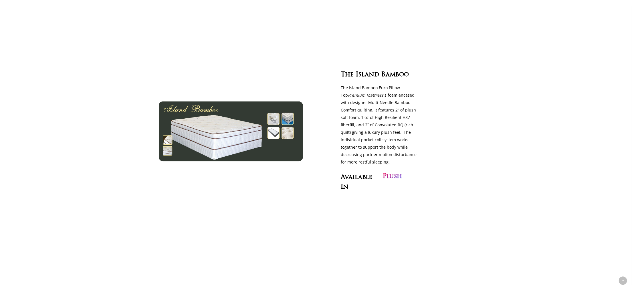
drag, startPoint x: 342, startPoint y: 91, endPoint x: 419, endPoint y: 159, distance: 103.0
click at [419, 159] on p "The Island Bamboo Euro Pillow Top Premium Mattress is foam encased with designe…" at bounding box center [381, 125] width 81 height 82
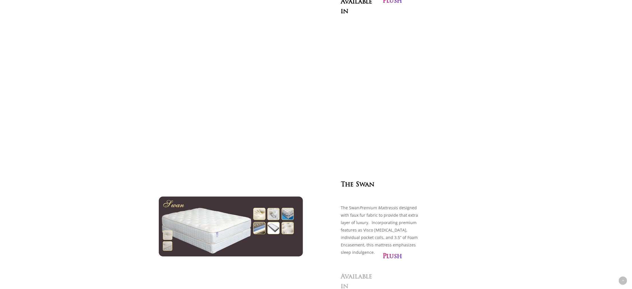
scroll to position [858, 0]
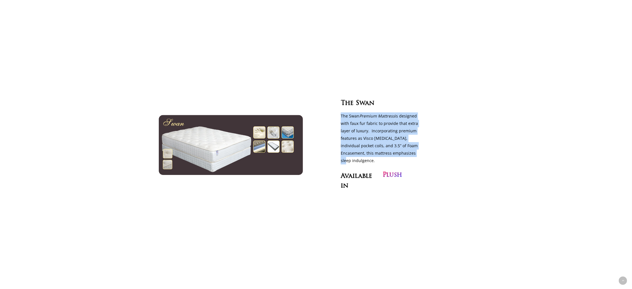
drag, startPoint x: 339, startPoint y: 114, endPoint x: 430, endPoint y: 148, distance: 97.3
click at [430, 148] on div "The Swan Premium Mattress is designed with faux fur fabric to provide that extr…" at bounding box center [382, 138] width 100 height 52
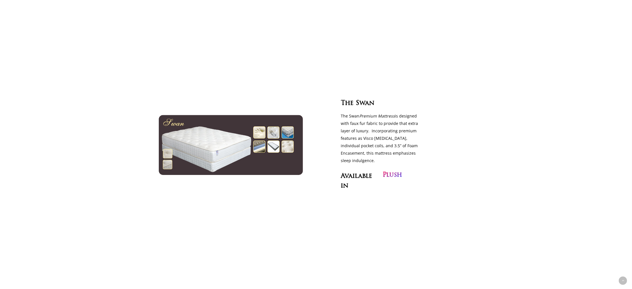
click at [422, 164] on div "The Swan The Swan Premium Mattress is designed with faux fur fabric to provide …" at bounding box center [381, 145] width 98 height 95
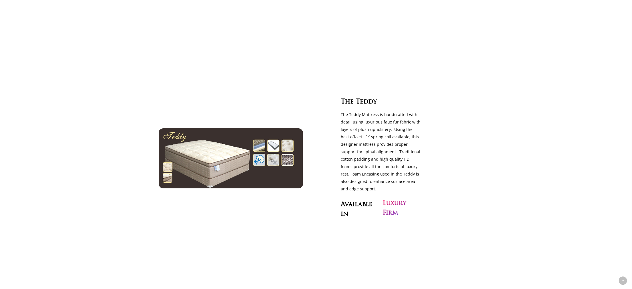
scroll to position [1159, 0]
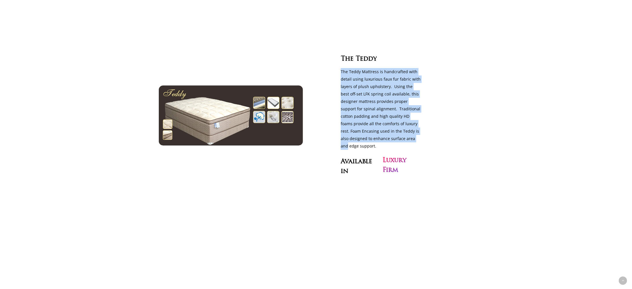
drag, startPoint x: 342, startPoint y: 70, endPoint x: 427, endPoint y: 137, distance: 108.3
click at [427, 137] on div "The Teddy Mattress is handcrafted with detail using luxurious faux fur fabric w…" at bounding box center [386, 109] width 90 height 82
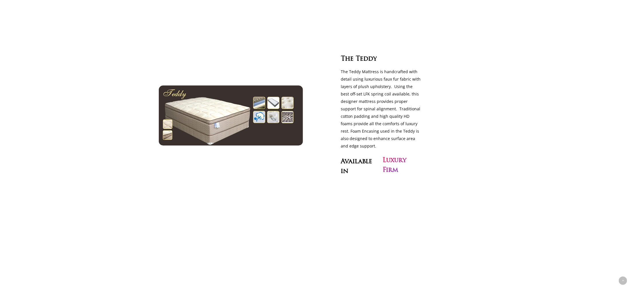
click at [485, 136] on div at bounding box center [316, 116] width 627 height 286
click at [470, 146] on div "The Teddy The Teddy Mattress is handcrafted with detail using luxurious faux fu…" at bounding box center [382, 116] width 184 height 210
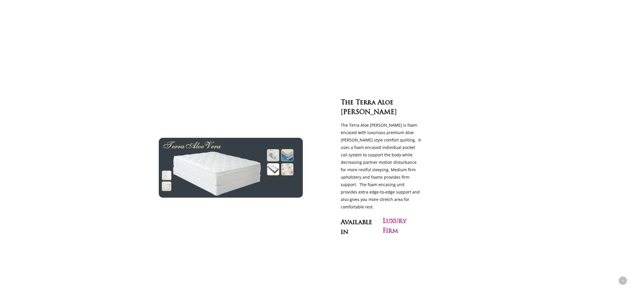
scroll to position [1416, 0]
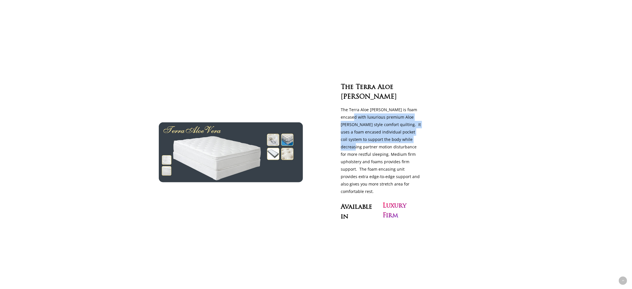
drag, startPoint x: 344, startPoint y: 107, endPoint x: 432, endPoint y: 130, distance: 90.4
click at [432, 130] on div "The Terra Aloe Vera The Terra Aloe Vera is foam encased with luxurious premium …" at bounding box center [382, 152] width 184 height 227
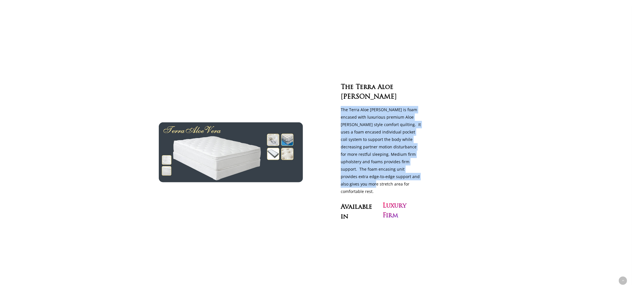
drag, startPoint x: 339, startPoint y: 135, endPoint x: 430, endPoint y: 164, distance: 95.7
click at [430, 164] on div "The Terra Aloe Vera is foam encased with luxurious premium Aloe Vera style comf…" at bounding box center [382, 150] width 100 height 89
click at [430, 164] on div "The Terra Aloe Vera is foam encased with luxurious premium Aloe Vera style comf…" at bounding box center [386, 150] width 90 height 89
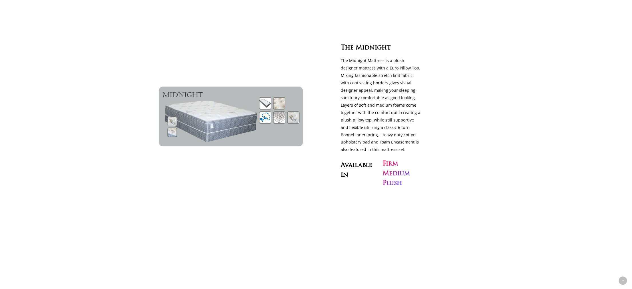
scroll to position [1759, 0]
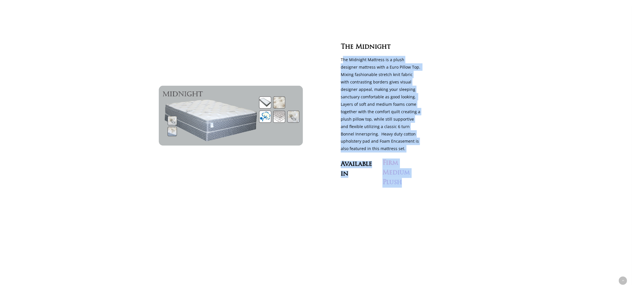
drag, startPoint x: 343, startPoint y: 42, endPoint x: 429, endPoint y: 137, distance: 127.4
click at [429, 137] on div "The Midnight The Midnight Mattress is a plush designer mattress with a Euro Pil…" at bounding box center [381, 115] width 98 height 149
click at [446, 120] on div "The Midnight The Midnight Mattress is a plush designer mattress with a Euro Pil…" at bounding box center [382, 116] width 184 height 235
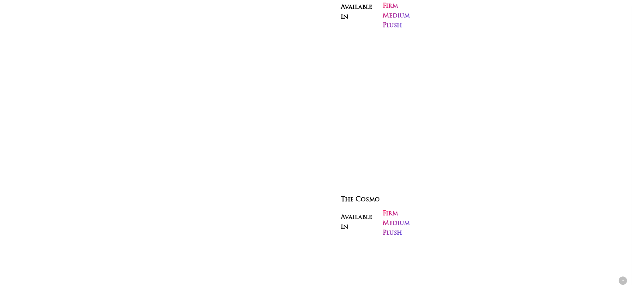
scroll to position [1950, 0]
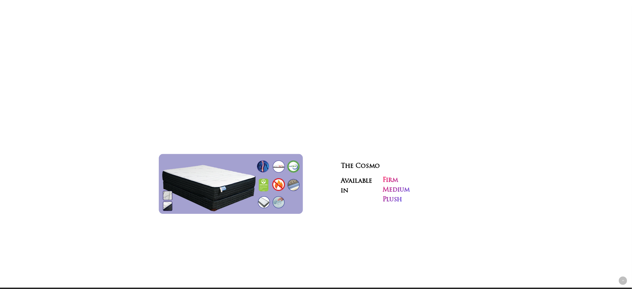
click at [448, 149] on div "The Cosmo Available in Firm Medium Plush" at bounding box center [382, 184] width 184 height 132
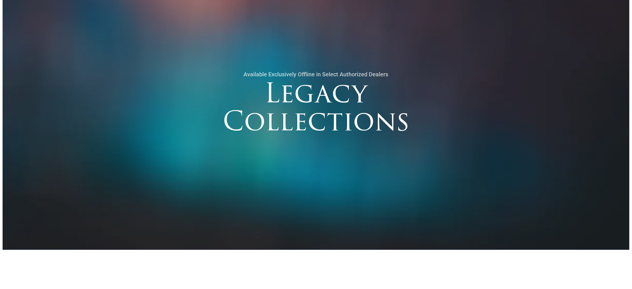
scroll to position [0, 0]
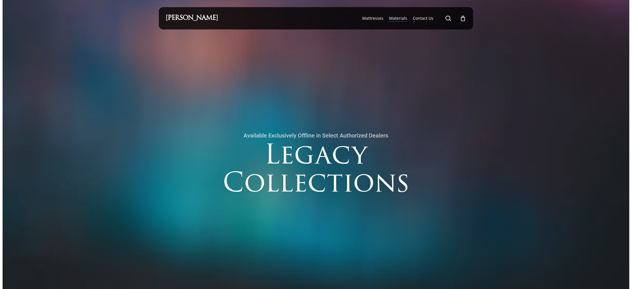
click at [404, 15] on span "Materials" at bounding box center [398, 17] width 18 height 5
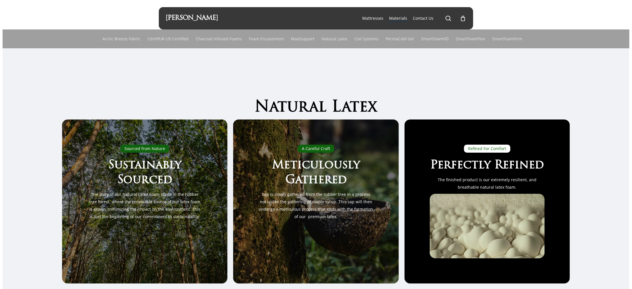
click at [592, 173] on div "Natural Latex Sourced from Nature Sustainably Sourced The story of our Natural …" at bounding box center [316, 194] width 558 height 241
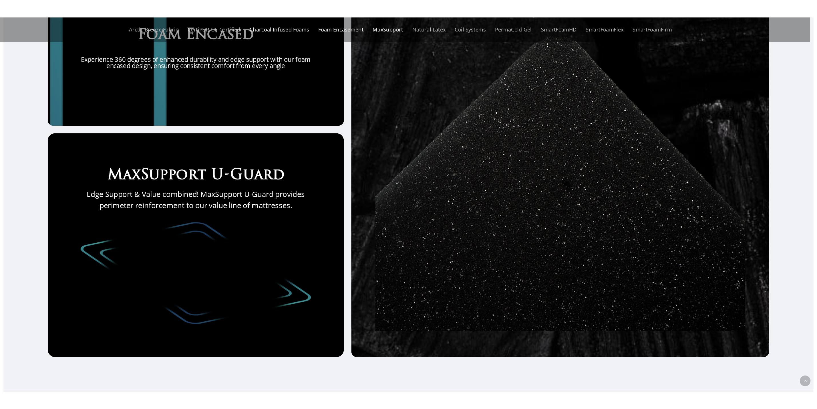
scroll to position [2017, 0]
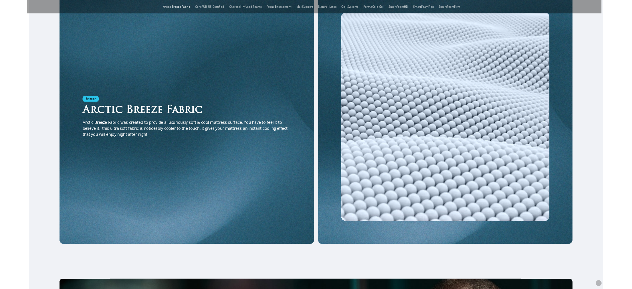
scroll to position [1459, 0]
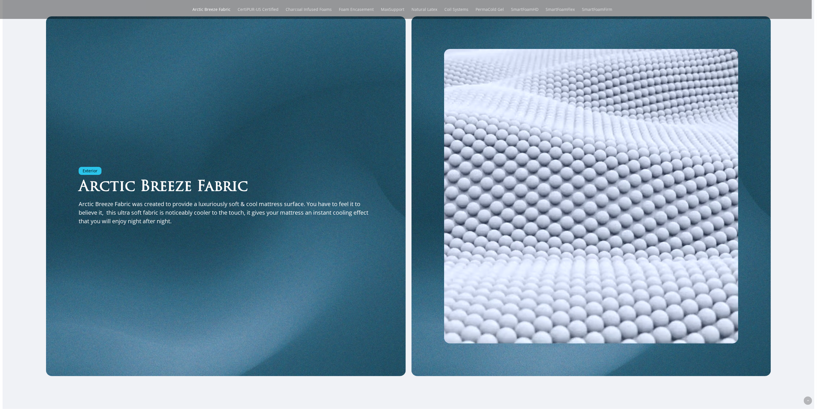
click at [632, 264] on div "Exterior Arctic Breeze Fabric Arctic Breeze Fabric was created to provide a lux…" at bounding box center [409, 196] width 812 height 360
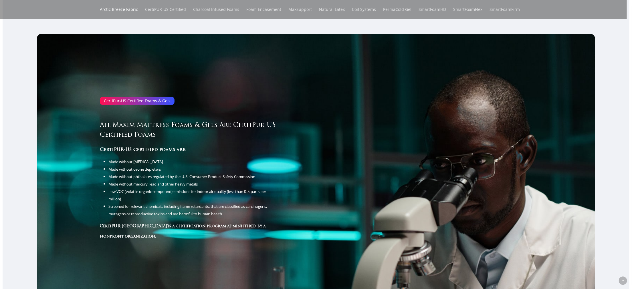
click at [624, 41] on div at bounding box center [316, 169] width 627 height 296
